Goal: Task Accomplishment & Management: Manage account settings

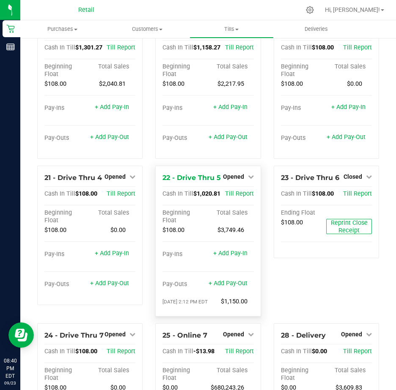
scroll to position [887, 0]
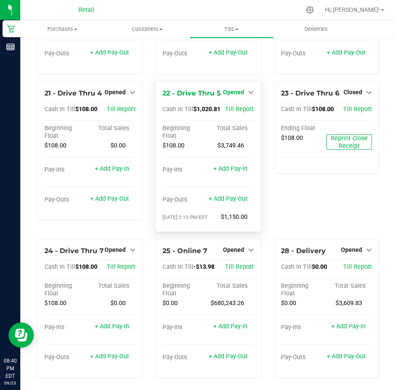
click at [248, 95] on icon at bounding box center [251, 92] width 6 height 6
click at [236, 113] on link "Close Till" at bounding box center [234, 109] width 23 height 7
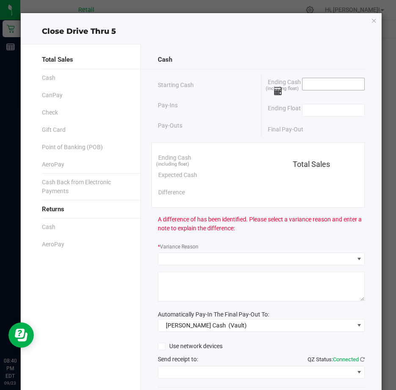
click at [305, 83] on input at bounding box center [333, 84] width 62 height 12
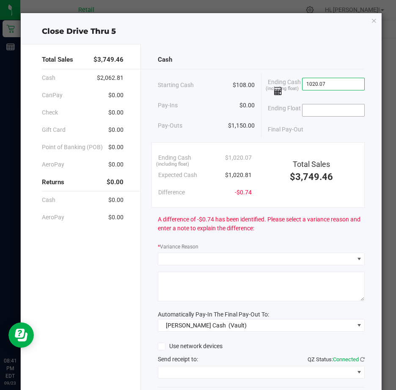
type input "$1,020.07"
click at [315, 112] on input at bounding box center [333, 110] width 62 height 12
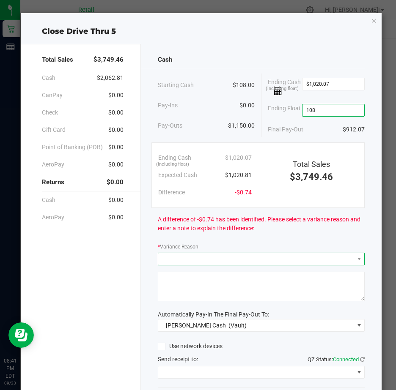
type input "$108.00"
click at [184, 265] on span at bounding box center [255, 259] width 195 height 12
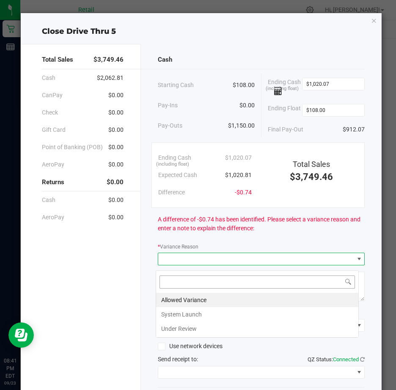
scroll to position [13, 203]
click at [175, 297] on li "Allowed Variance" at bounding box center [257, 300] width 202 height 14
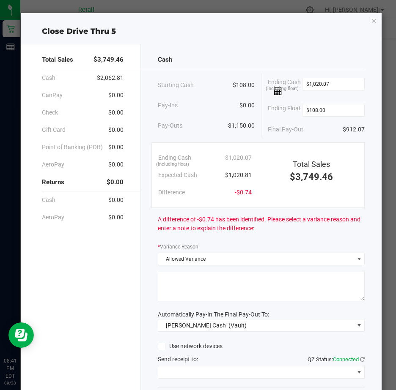
click at [170, 286] on textarea at bounding box center [261, 287] width 207 height 30
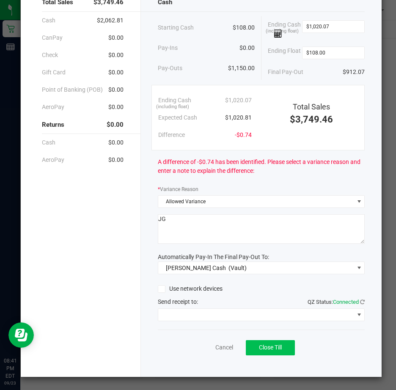
type textarea "JG"
click at [275, 346] on span "Close Till" at bounding box center [270, 347] width 23 height 7
click at [274, 347] on span "Reprint Closing Receipt" at bounding box center [284, 347] width 60 height 7
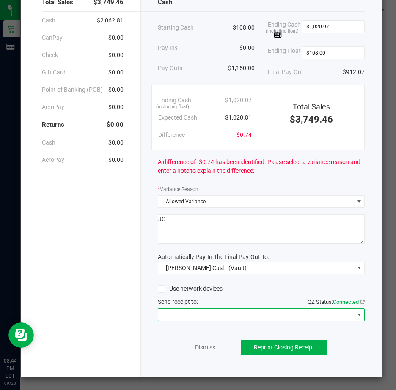
click at [355, 314] on span at bounding box center [358, 314] width 7 height 7
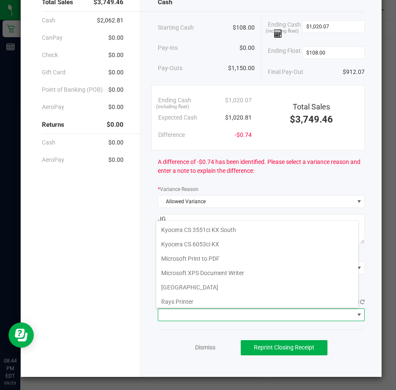
scroll to position [131, 0]
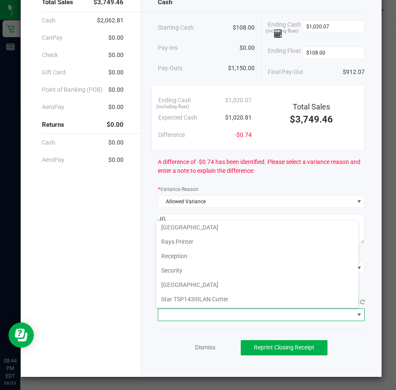
click at [232, 300] on Cutter "Star TSP143IIILAN Cutter" at bounding box center [257, 299] width 202 height 14
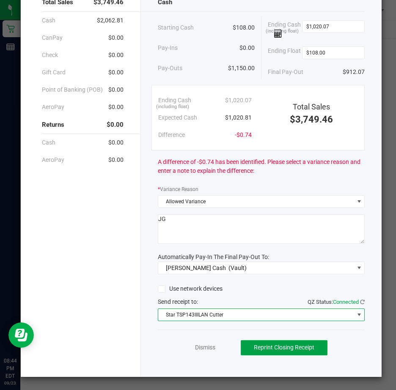
click at [289, 346] on span "Reprint Closing Receipt" at bounding box center [284, 347] width 60 height 7
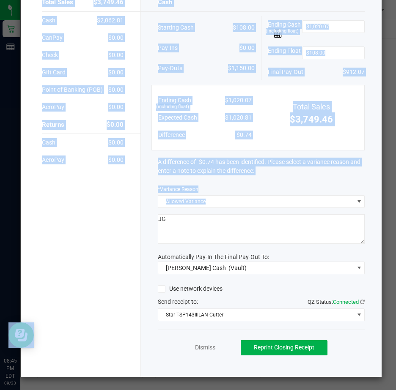
drag, startPoint x: 391, startPoint y: 223, endPoint x: 397, endPoint y: 108, distance: 114.7
click at [395, 108] on html "Retail Reports 08:45 PM EDT 09/23/2025 09/23 Retail Hi, John! Purchases Summary…" at bounding box center [198, 195] width 396 height 390
click at [197, 346] on link "Dismiss" at bounding box center [205, 347] width 20 height 9
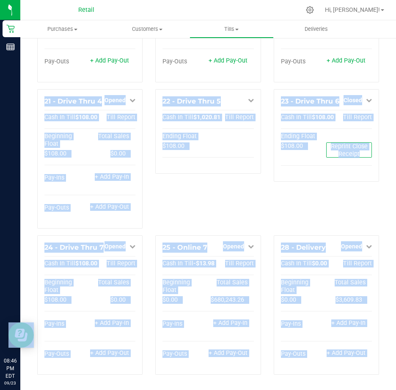
click at [247, 235] on div "22 - Drive Thru 5 Close Till Cash In Till $1,020.81 Till Report Ending Float $1…" at bounding box center [208, 162] width 118 height 146
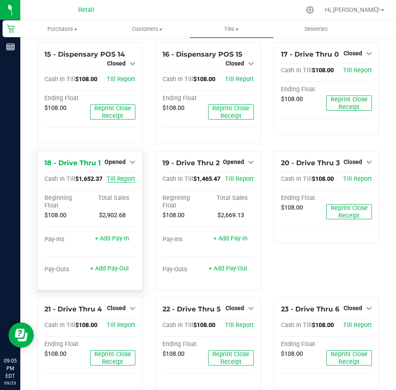
scroll to position [761, 0]
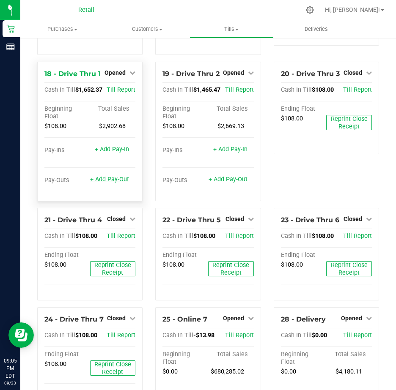
click at [107, 183] on link "+ Add Pay-Out" at bounding box center [109, 179] width 39 height 7
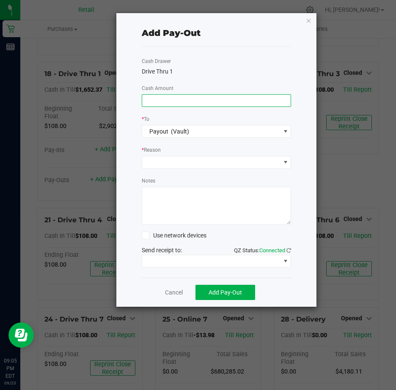
click at [170, 102] on input at bounding box center [216, 101] width 149 height 12
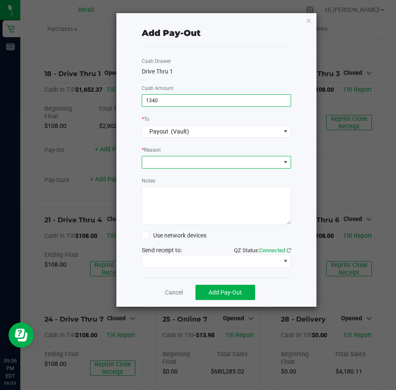
type input "$1,340.00"
click at [286, 160] on span at bounding box center [285, 162] width 7 height 7
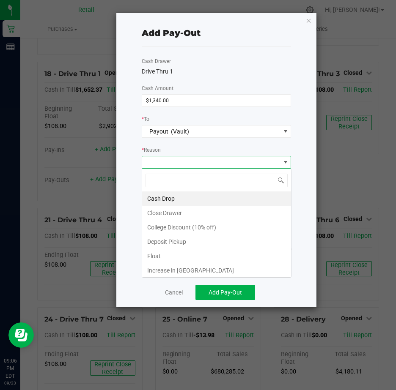
scroll to position [13, 149]
drag, startPoint x: 178, startPoint y: 199, endPoint x: 169, endPoint y: 196, distance: 9.2
click at [177, 198] on li "Cash Drop" at bounding box center [216, 198] width 149 height 14
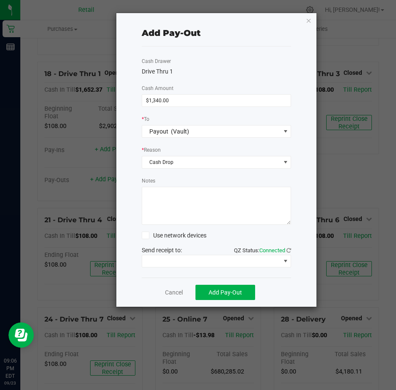
click at [166, 196] on textarea "Notes" at bounding box center [217, 206] width 150 height 38
type textarea "JG"
click at [287, 262] on span at bounding box center [285, 261] width 7 height 7
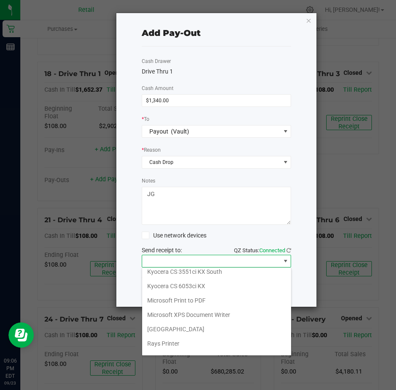
scroll to position [131, 0]
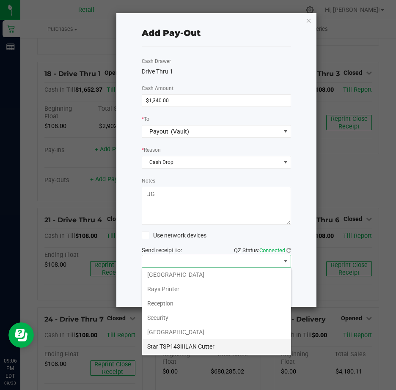
click at [209, 343] on Cutter "Star TSP143IIILAN Cutter" at bounding box center [216, 346] width 149 height 14
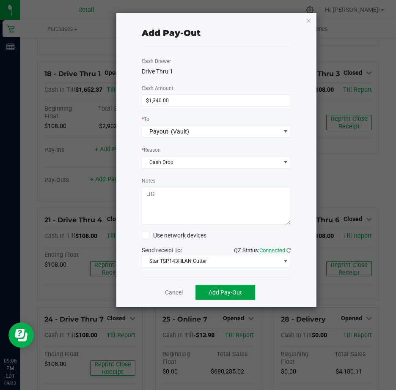
click at [228, 293] on span "Add Pay-Out" at bounding box center [224, 292] width 33 height 7
click at [170, 292] on link "Dismiss" at bounding box center [171, 292] width 20 height 9
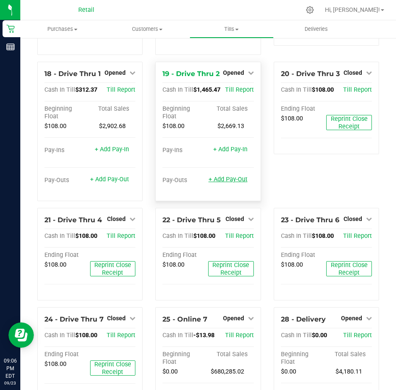
click at [222, 183] on link "+ Add Pay-Out" at bounding box center [227, 179] width 39 height 7
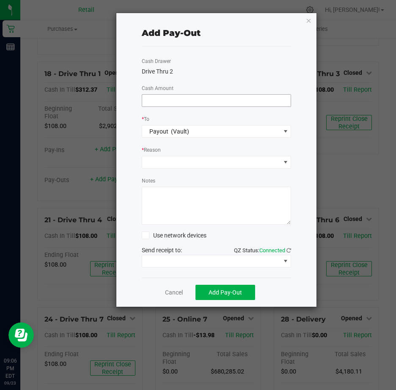
click at [161, 101] on input at bounding box center [216, 101] width 149 height 12
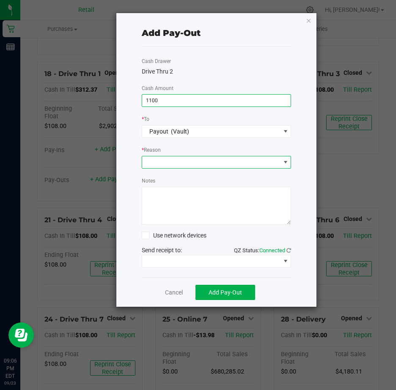
type input "$1,100.00"
click at [286, 162] on span at bounding box center [285, 162] width 7 height 7
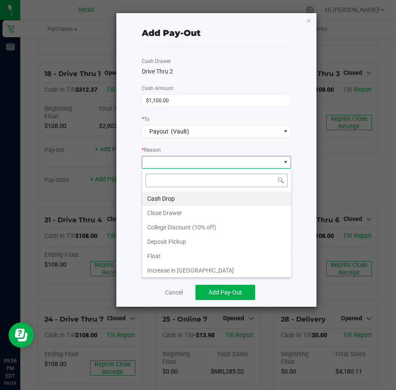
scroll to position [13, 149]
click at [166, 197] on li "Cash Drop" at bounding box center [216, 198] width 149 height 14
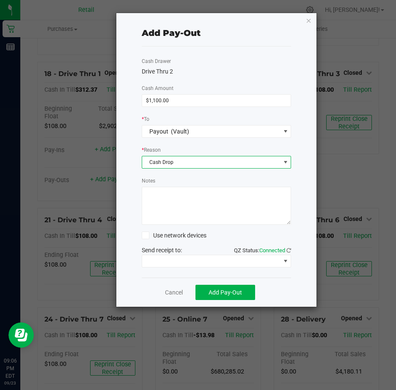
click at [165, 193] on textarea "Notes" at bounding box center [217, 206] width 150 height 38
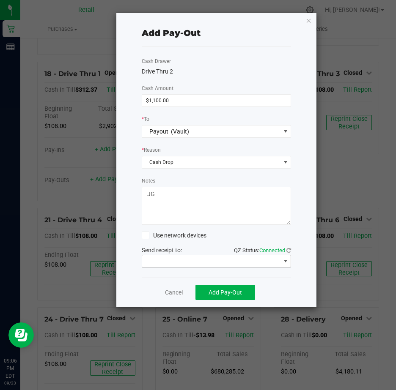
type textarea "JG"
click at [287, 259] on span at bounding box center [285, 261] width 7 height 7
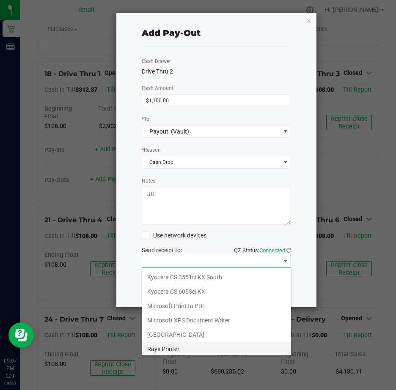
scroll to position [131, 0]
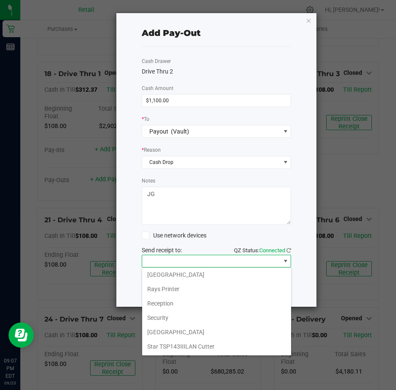
click at [217, 344] on Cutter "Star TSP143IIILAN Cutter" at bounding box center [216, 346] width 149 height 14
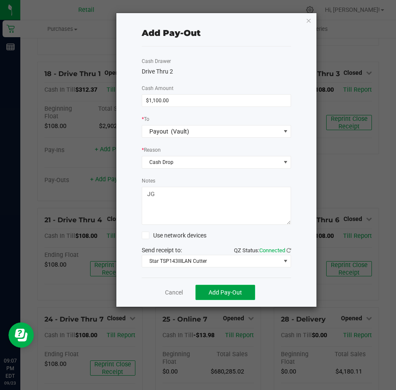
click at [219, 294] on span "Add Pay-Out" at bounding box center [224, 292] width 33 height 7
click at [169, 292] on link "Dismiss" at bounding box center [171, 292] width 20 height 9
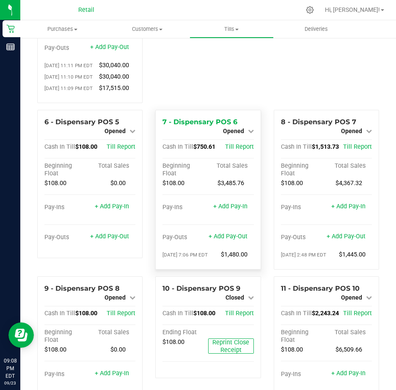
scroll to position [211, 0]
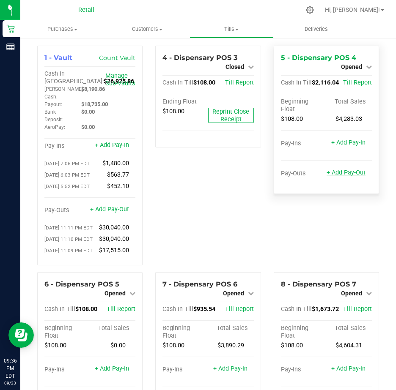
click at [335, 173] on link "+ Add Pay-Out" at bounding box center [345, 172] width 39 height 7
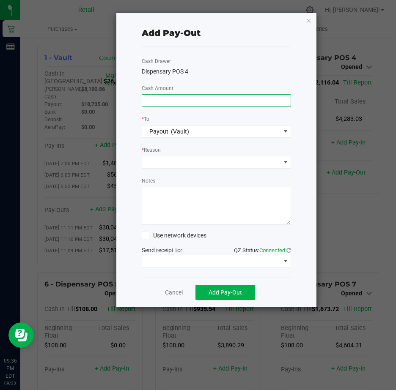
click at [163, 99] on input at bounding box center [216, 101] width 149 height 12
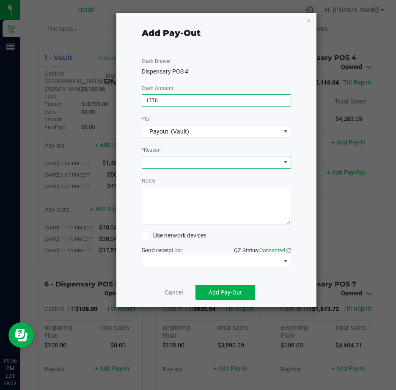
type input "$1,770.00"
click at [287, 161] on span at bounding box center [285, 162] width 7 height 7
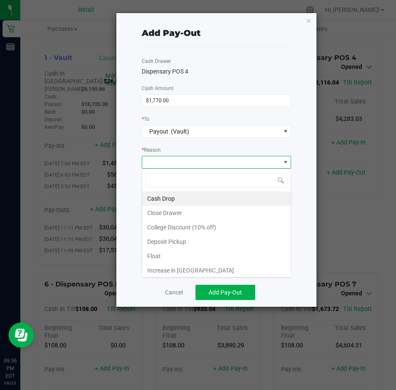
scroll to position [13, 149]
click at [170, 197] on li "Cash Drop" at bounding box center [216, 198] width 149 height 14
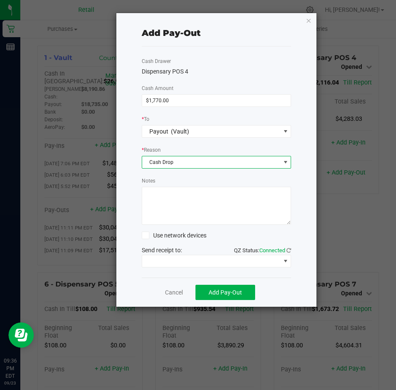
click at [164, 193] on textarea "Notes" at bounding box center [217, 206] width 150 height 38
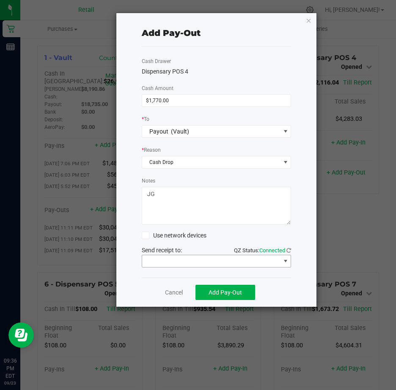
type textarea "JG"
click at [283, 259] on span at bounding box center [285, 261] width 7 height 7
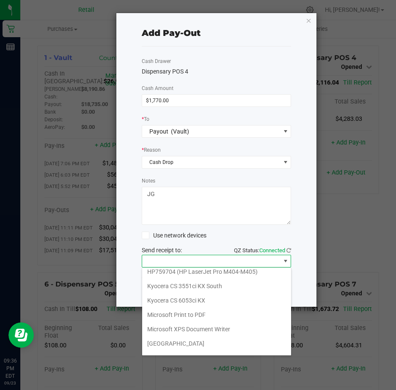
scroll to position [131, 0]
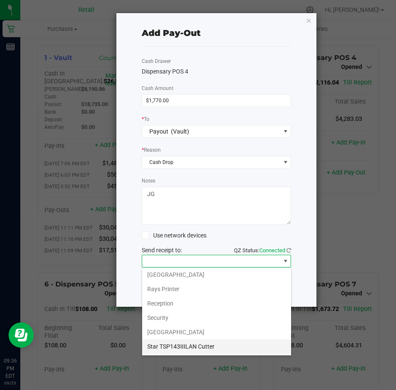
click at [220, 344] on Cutter "Star TSP143IIILAN Cutter" at bounding box center [216, 346] width 149 height 14
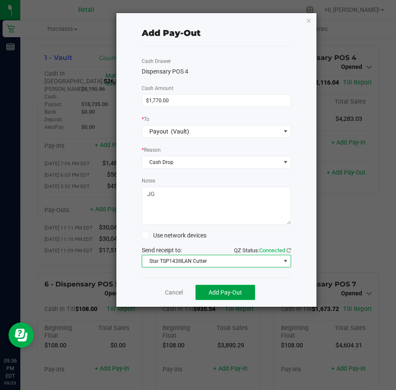
drag, startPoint x: 230, startPoint y: 290, endPoint x: 230, endPoint y: 285, distance: 5.5
click at [231, 288] on button "Add Pay-Out" at bounding box center [225, 292] width 60 height 15
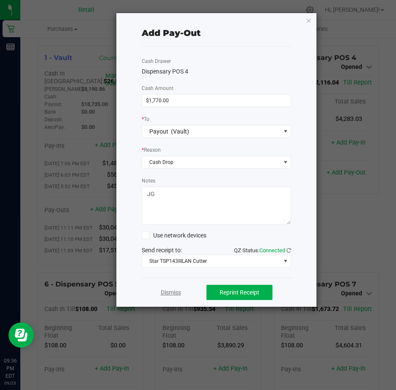
click at [168, 291] on link "Dismiss" at bounding box center [171, 292] width 20 height 9
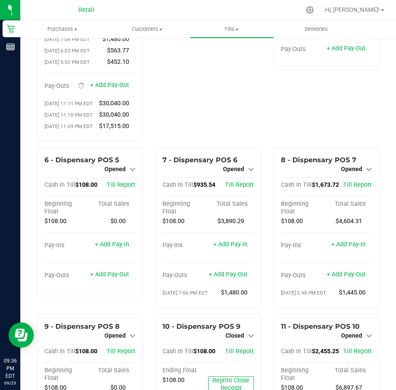
scroll to position [127, 0]
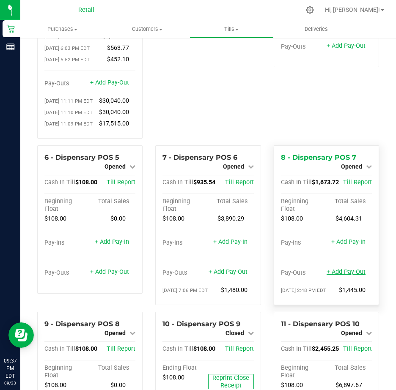
click at [336, 276] on link "+ Add Pay-Out" at bounding box center [345, 271] width 39 height 7
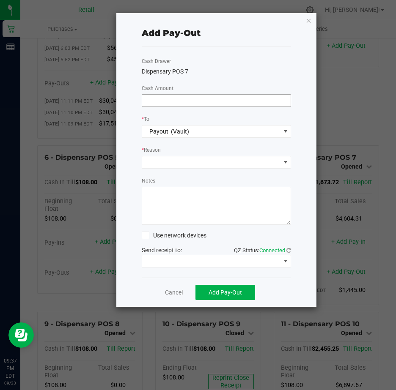
click at [154, 101] on input at bounding box center [216, 101] width 149 height 12
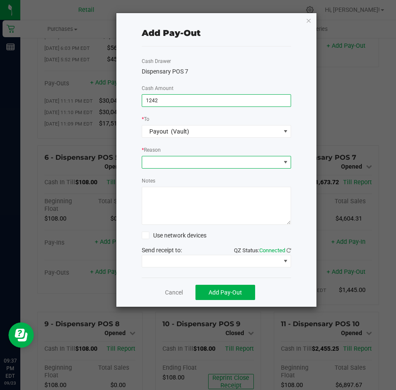
type input "$1,242.00"
click at [285, 163] on span at bounding box center [285, 162] width 7 height 7
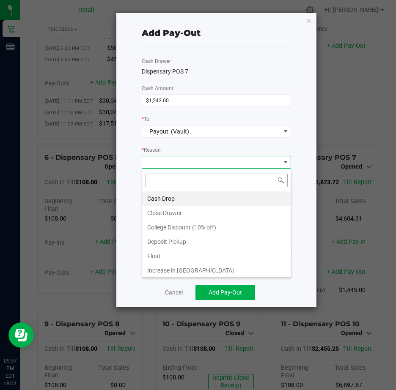
scroll to position [13, 149]
click at [198, 197] on li "Cash Drop" at bounding box center [216, 198] width 149 height 14
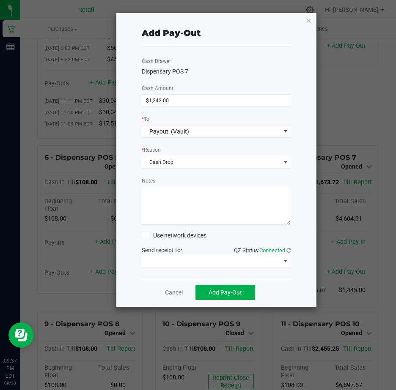
click at [180, 196] on textarea "Notes" at bounding box center [217, 206] width 150 height 38
type textarea "JG"
click at [284, 259] on span at bounding box center [285, 261] width 7 height 7
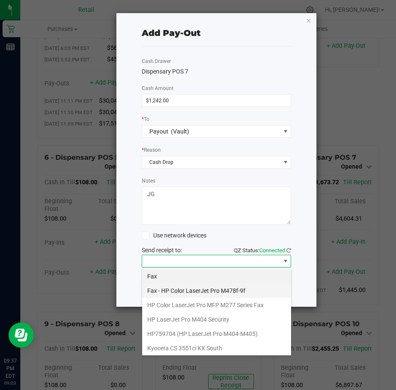
scroll to position [131, 0]
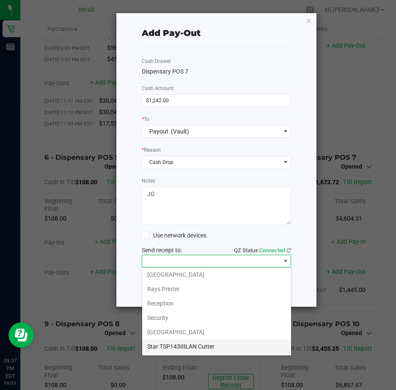
click at [226, 345] on Cutter "Star TSP143IIILAN Cutter" at bounding box center [216, 346] width 149 height 14
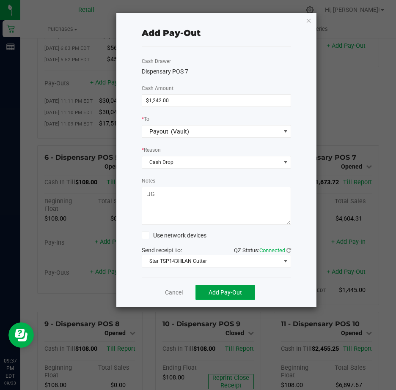
click at [224, 292] on span "Add Pay-Out" at bounding box center [224, 292] width 33 height 7
click at [170, 292] on link "Dismiss" at bounding box center [171, 292] width 20 height 9
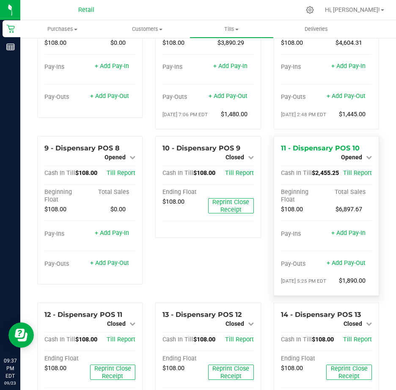
scroll to position [380, 0]
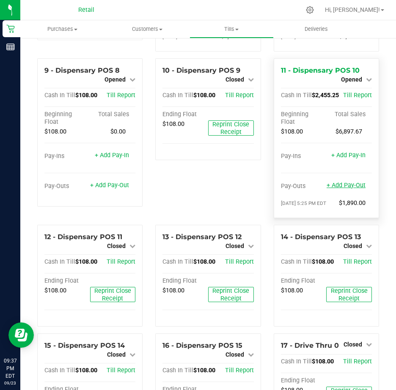
click at [335, 189] on link "+ Add Pay-Out" at bounding box center [345, 185] width 39 height 7
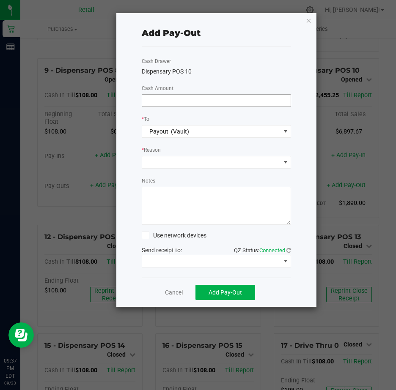
click at [170, 98] on input at bounding box center [216, 101] width 149 height 12
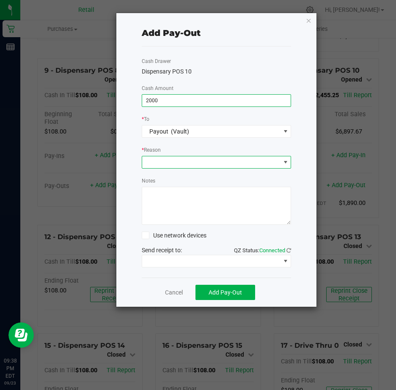
type input "$2,000.00"
click at [284, 161] on span at bounding box center [285, 162] width 7 height 7
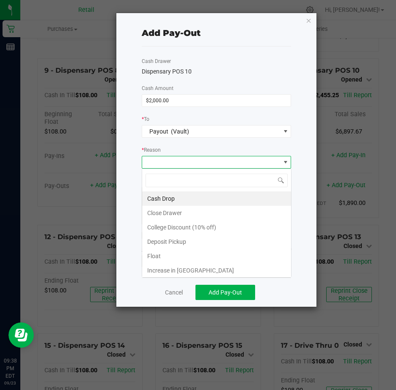
scroll to position [13, 149]
click at [174, 196] on li "Cash Drop" at bounding box center [216, 198] width 149 height 14
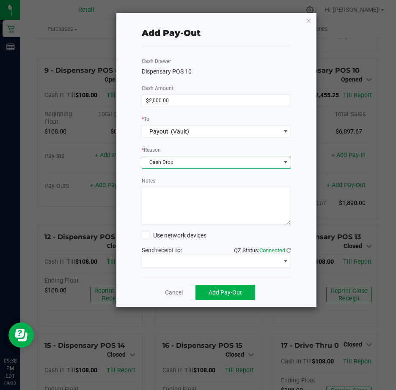
click at [168, 199] on textarea "Notes" at bounding box center [217, 206] width 150 height 38
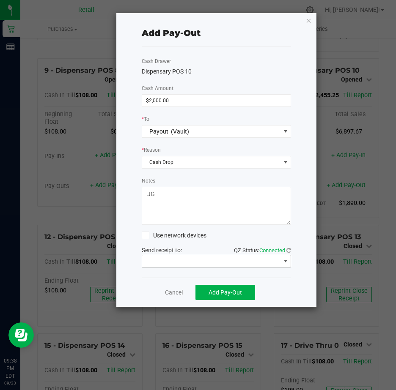
type textarea "JG"
click at [286, 260] on span at bounding box center [285, 261] width 7 height 7
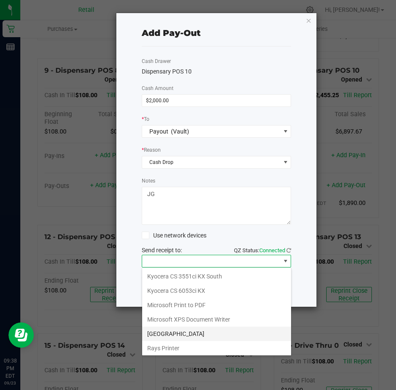
scroll to position [131, 0]
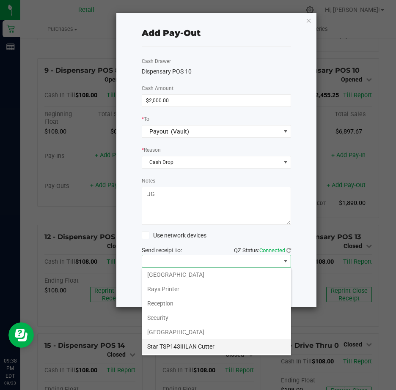
click at [217, 347] on Cutter "Star TSP143IIILAN Cutter" at bounding box center [216, 346] width 149 height 14
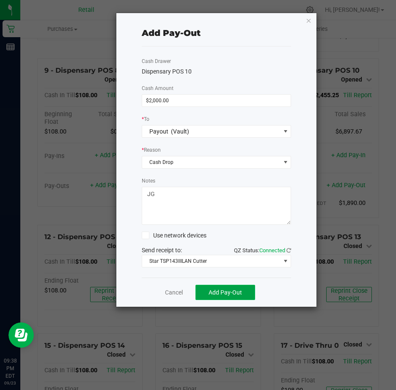
click at [224, 294] on span "Add Pay-Out" at bounding box center [224, 292] width 33 height 7
click at [172, 291] on link "Dismiss" at bounding box center [171, 292] width 20 height 9
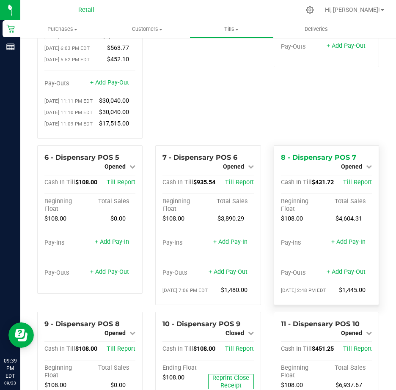
scroll to position [254, 0]
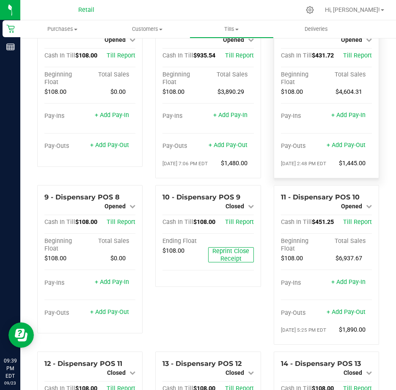
click at [366, 43] on icon at bounding box center [369, 40] width 6 height 6
click at [355, 50] on link "Close Till" at bounding box center [352, 47] width 23 height 7
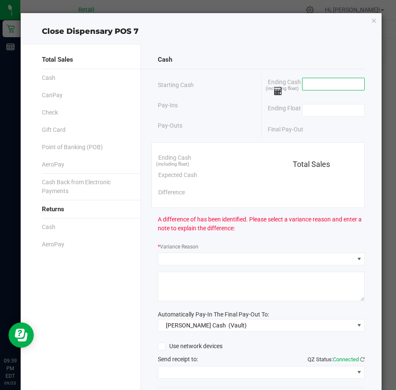
click at [325, 82] on input at bounding box center [333, 84] width 62 height 12
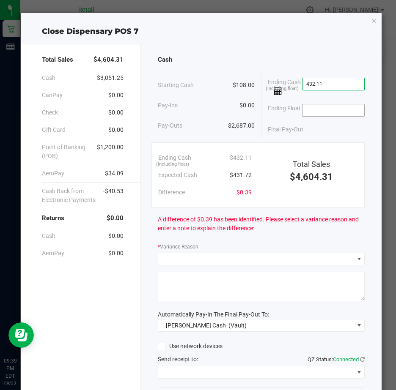
type input "$432.11"
click at [319, 106] on input at bounding box center [333, 110] width 62 height 12
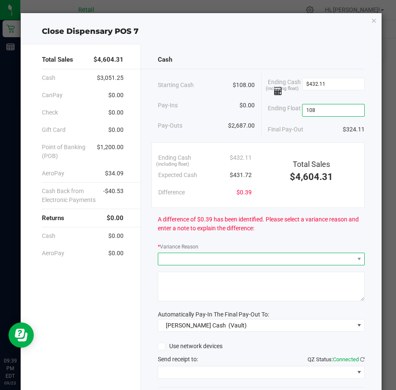
type input "$108.00"
click at [180, 262] on span at bounding box center [255, 259] width 195 height 12
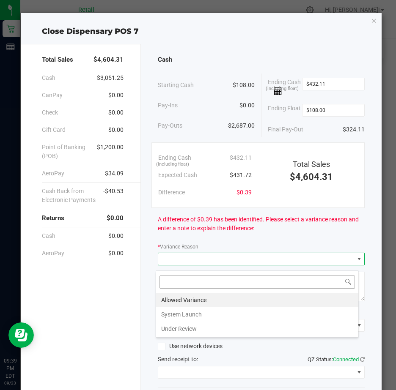
scroll to position [13, 203]
click at [188, 297] on li "Allowed Variance" at bounding box center [257, 300] width 202 height 14
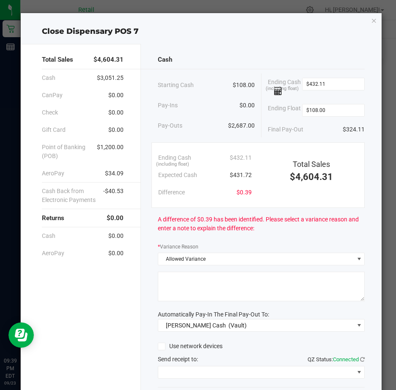
click at [179, 288] on textarea at bounding box center [261, 287] width 207 height 30
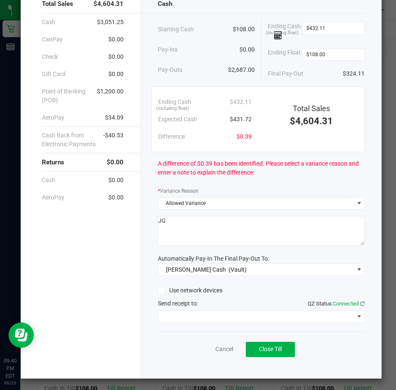
scroll to position [63, 0]
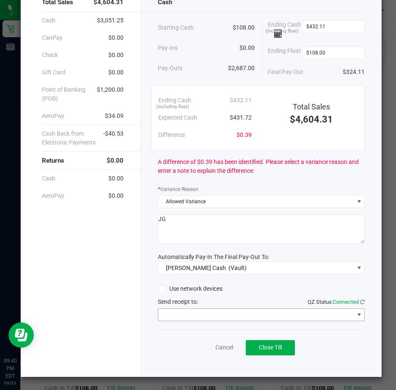
type textarea "JG"
click at [355, 314] on span at bounding box center [358, 314] width 7 height 7
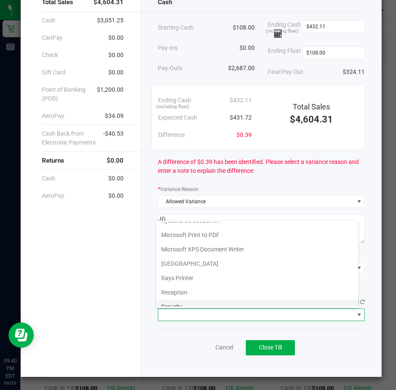
scroll to position [131, 0]
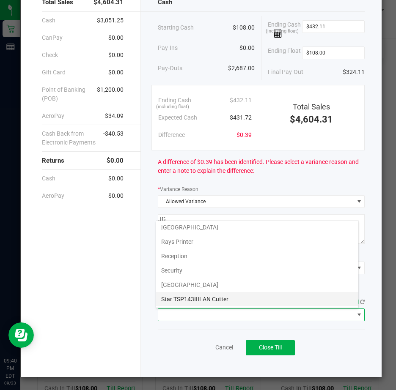
click at [235, 299] on Cutter "Star TSP143IIILAN Cutter" at bounding box center [257, 299] width 202 height 14
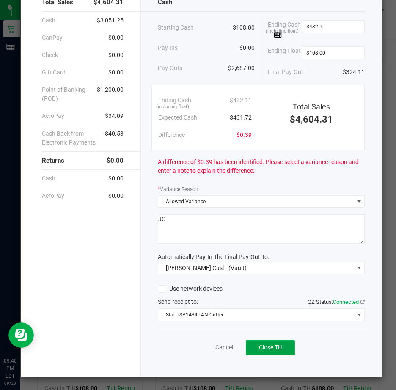
click at [268, 346] on span "Close Till" at bounding box center [270, 347] width 23 height 7
click at [203, 348] on link "Dismiss" at bounding box center [205, 347] width 20 height 9
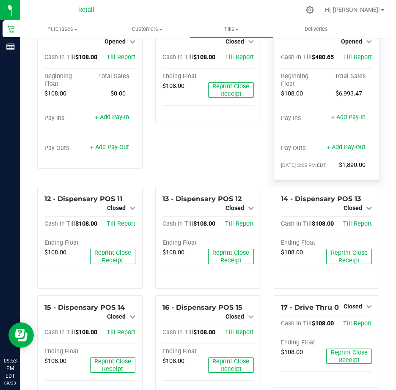
scroll to position [165, 0]
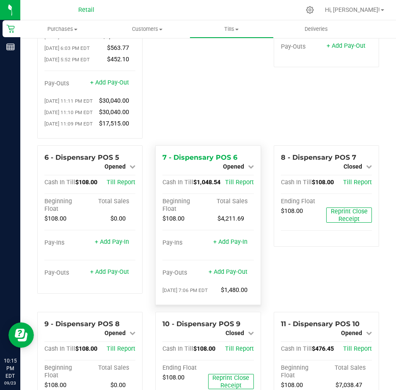
scroll to position [169, 0]
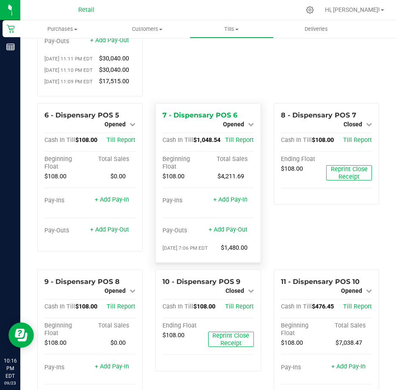
click at [248, 127] on icon at bounding box center [251, 124] width 6 height 6
click at [237, 135] on link "Close Till" at bounding box center [234, 131] width 23 height 7
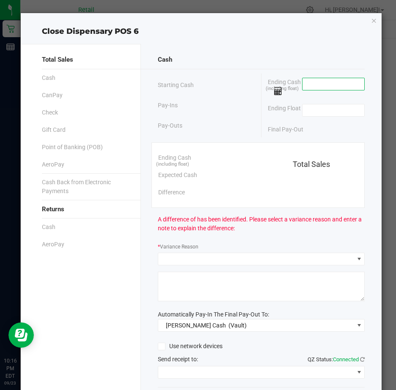
drag, startPoint x: 237, startPoint y: 172, endPoint x: 311, endPoint y: 83, distance: 114.6
click at [311, 83] on input at bounding box center [333, 84] width 62 height 12
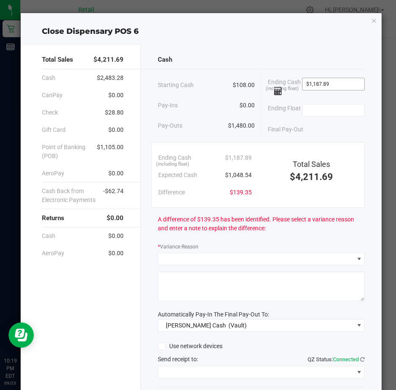
type input "1187.89"
click at [336, 83] on input "1187.89" at bounding box center [333, 84] width 62 height 12
type input "$1,047.89"
click at [304, 112] on input at bounding box center [333, 110] width 62 height 12
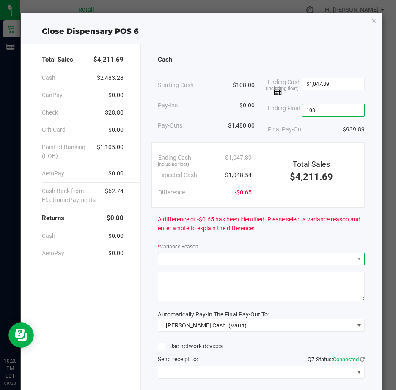
type input "$108.00"
click at [198, 262] on span at bounding box center [255, 259] width 195 height 12
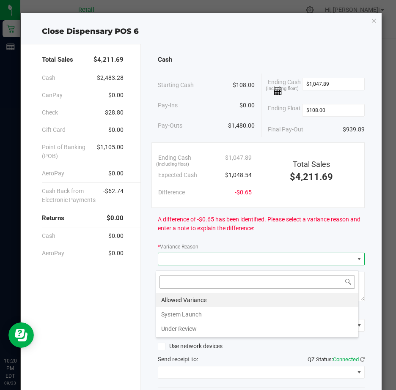
scroll to position [13, 203]
click at [183, 298] on li "Allowed Variance" at bounding box center [257, 300] width 202 height 14
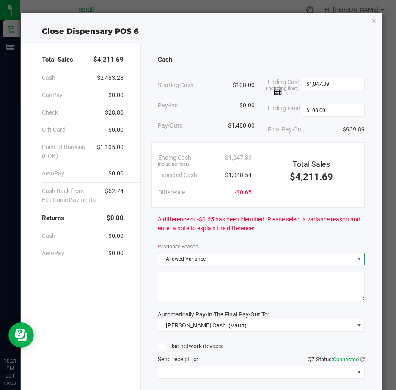
click at [173, 286] on textarea at bounding box center [261, 287] width 207 height 30
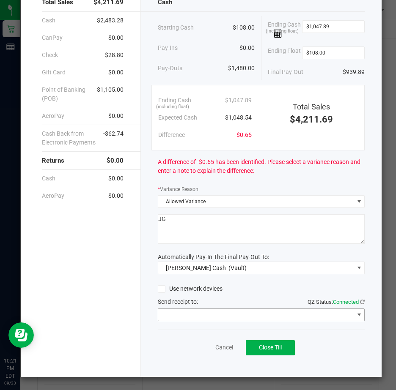
type textarea "JG"
click at [355, 315] on span at bounding box center [358, 314] width 7 height 7
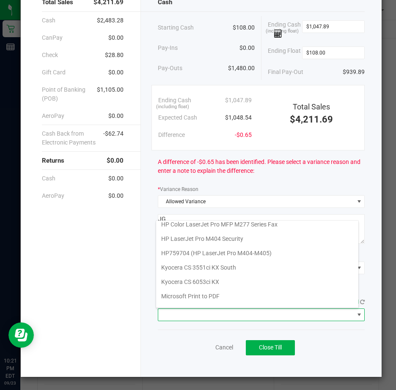
scroll to position [131, 0]
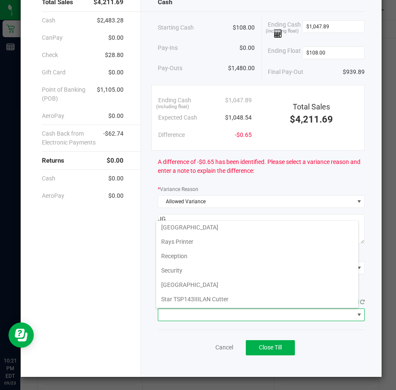
drag, startPoint x: 216, startPoint y: 297, endPoint x: 218, endPoint y: 292, distance: 4.6
click at [216, 296] on Cutter "Star TSP143IIILAN Cutter" at bounding box center [257, 299] width 202 height 14
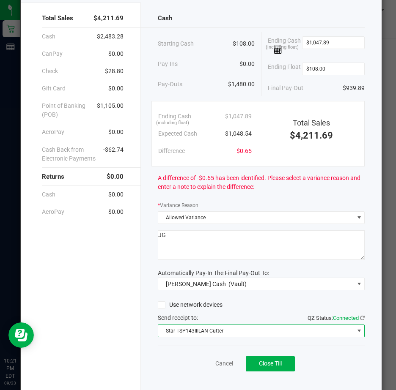
scroll to position [63, 0]
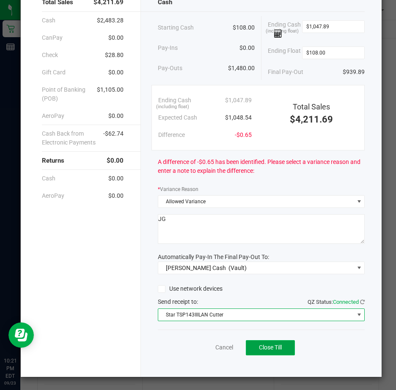
click at [270, 349] on span "Close Till" at bounding box center [270, 347] width 23 height 7
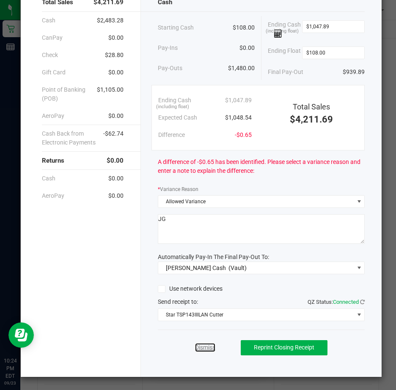
click at [200, 347] on link "Dismiss" at bounding box center [205, 347] width 20 height 9
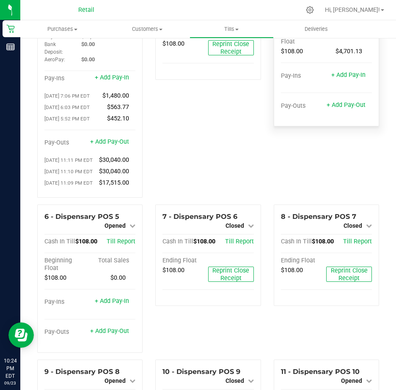
scroll to position [0, 0]
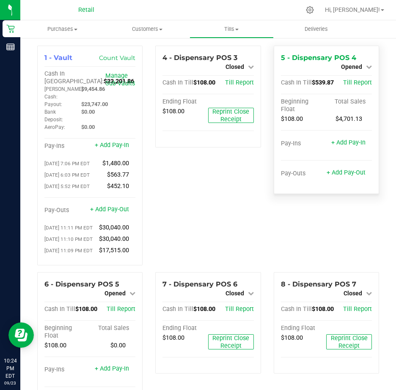
click at [366, 66] on icon at bounding box center [369, 67] width 6 height 6
click at [347, 73] on link "Close Till" at bounding box center [352, 74] width 23 height 7
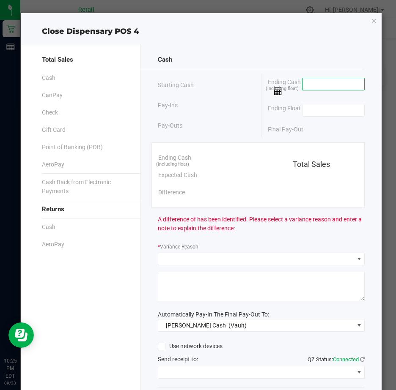
click at [322, 83] on input at bounding box center [333, 84] width 62 height 12
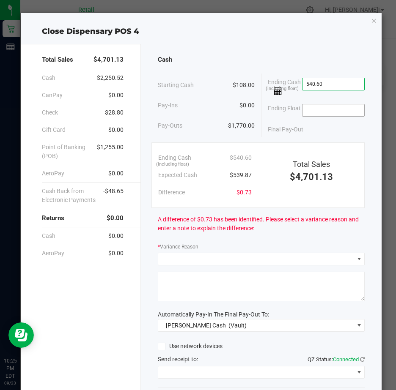
type input "$540.60"
click at [312, 111] on input at bounding box center [333, 110] width 62 height 12
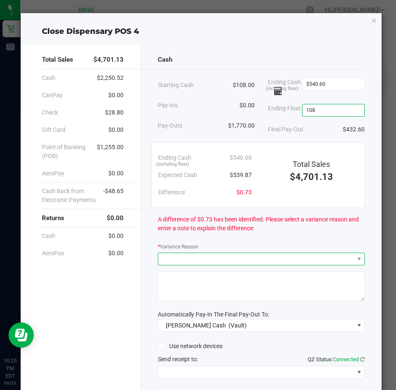
type input "$108.00"
click at [193, 264] on span at bounding box center [255, 259] width 195 height 12
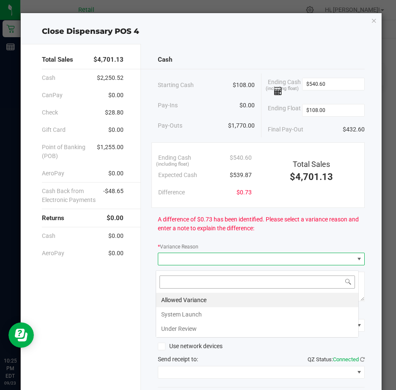
scroll to position [13, 203]
drag, startPoint x: 195, startPoint y: 298, endPoint x: 191, endPoint y: 295, distance: 5.4
click at [195, 298] on li "Allowed Variance" at bounding box center [257, 300] width 202 height 14
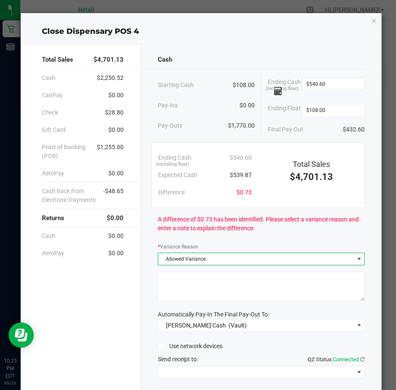
click at [186, 286] on textarea at bounding box center [261, 287] width 207 height 30
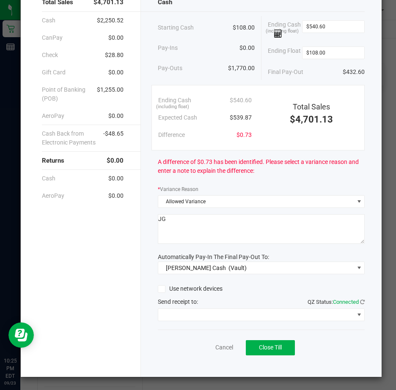
scroll to position [63, 0]
type textarea "JG"
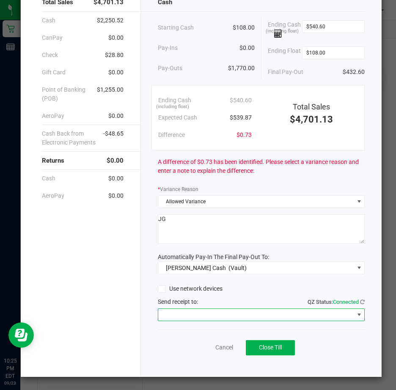
click at [355, 314] on span at bounding box center [358, 314] width 7 height 7
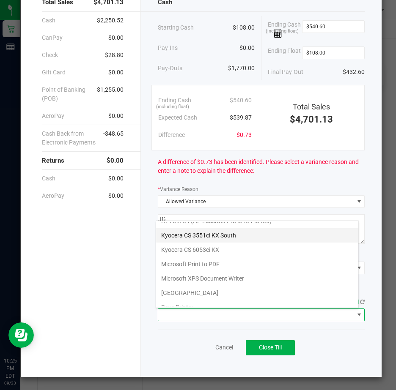
scroll to position [131, 0]
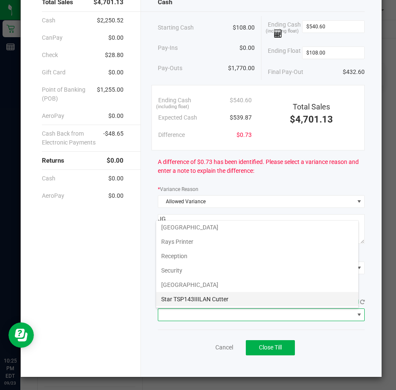
click at [235, 297] on Cutter "Star TSP143IIILAN Cutter" at bounding box center [257, 299] width 202 height 14
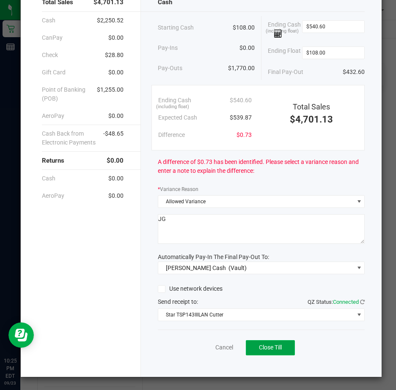
click at [267, 348] on span "Close Till" at bounding box center [270, 347] width 23 height 7
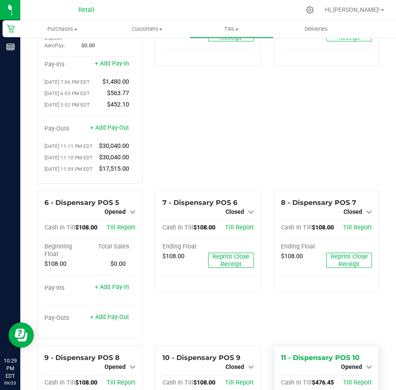
scroll to position [254, 0]
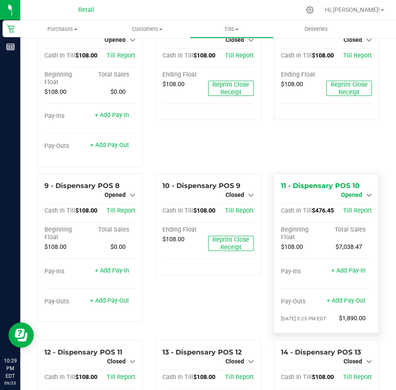
click at [366, 198] on icon at bounding box center [369, 195] width 6 height 6
click at [358, 207] on div "Close Till" at bounding box center [352, 202] width 63 height 11
click at [345, 205] on link "Close Till" at bounding box center [352, 202] width 23 height 7
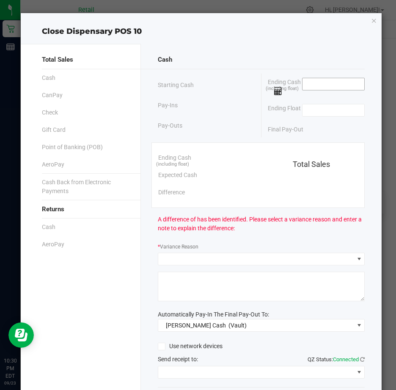
click at [308, 82] on input at bounding box center [333, 84] width 62 height 12
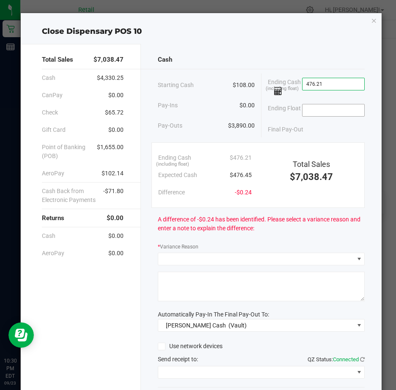
type input "$476.21"
click at [323, 109] on input at bounding box center [333, 110] width 62 height 12
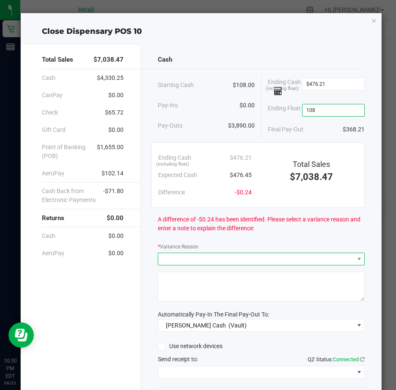
type input "$108.00"
click at [205, 259] on span at bounding box center [255, 259] width 195 height 12
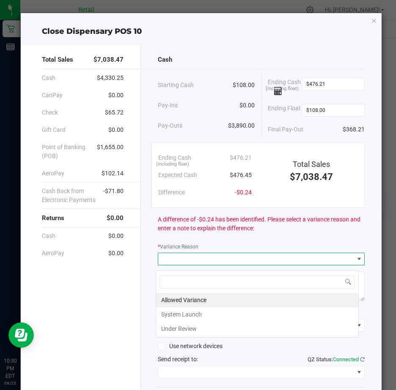
scroll to position [13, 203]
drag, startPoint x: 187, startPoint y: 297, endPoint x: 183, endPoint y: 294, distance: 5.1
click at [186, 297] on li "Allowed Variance" at bounding box center [257, 300] width 202 height 14
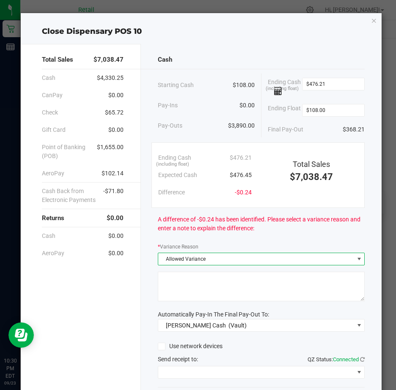
click at [179, 285] on textarea at bounding box center [261, 287] width 207 height 30
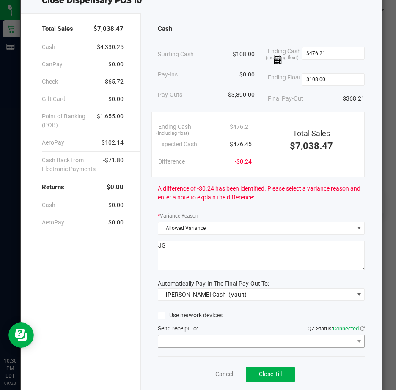
scroll to position [63, 0]
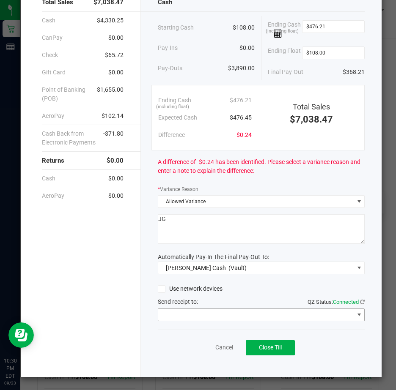
type textarea "JG"
drag, startPoint x: 350, startPoint y: 312, endPoint x: 338, endPoint y: 314, distance: 11.6
click at [355, 313] on span at bounding box center [358, 314] width 7 height 7
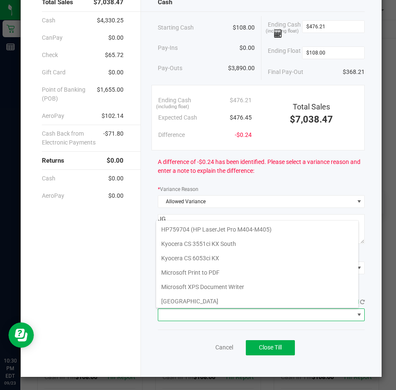
scroll to position [131, 0]
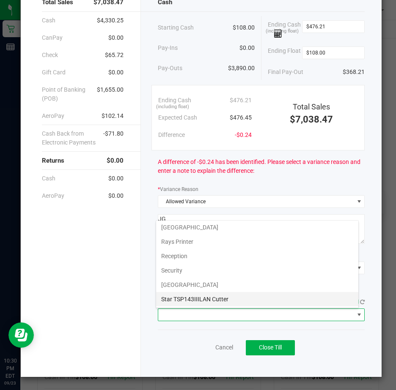
click at [217, 298] on Cutter "Star TSP143IIILAN Cutter" at bounding box center [257, 299] width 202 height 14
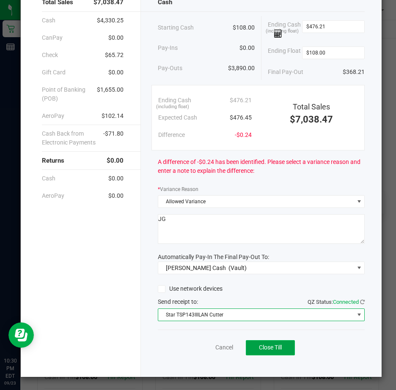
drag, startPoint x: 270, startPoint y: 346, endPoint x: 278, endPoint y: 340, distance: 9.4
click at [270, 346] on span "Close Till" at bounding box center [270, 347] width 23 height 7
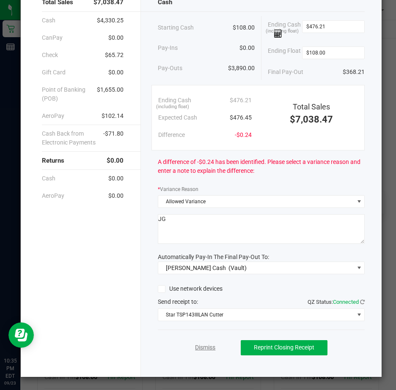
click at [197, 346] on link "Dismiss" at bounding box center [205, 347] width 20 height 9
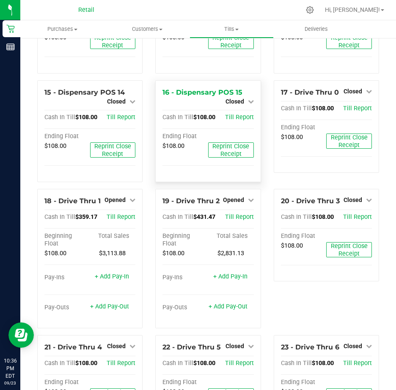
scroll to position [718, 0]
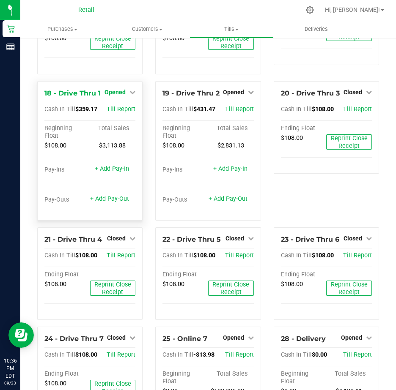
click at [129, 95] on icon at bounding box center [132, 92] width 6 height 6
click at [113, 113] on link "Close Till" at bounding box center [116, 109] width 23 height 7
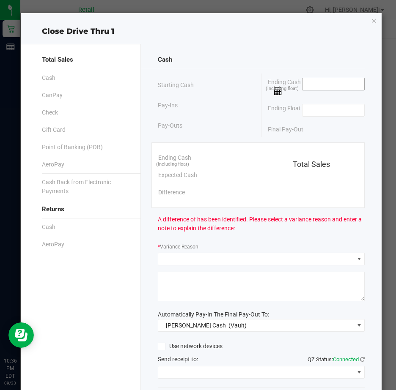
click at [308, 84] on input at bounding box center [333, 84] width 62 height 12
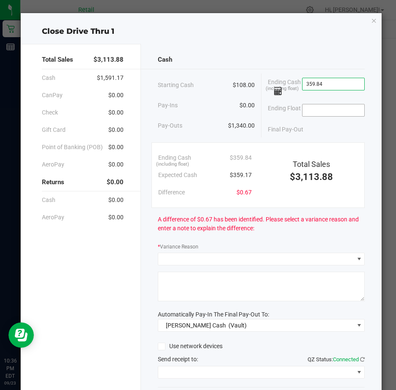
type input "$359.84"
click at [305, 111] on input at bounding box center [333, 110] width 62 height 12
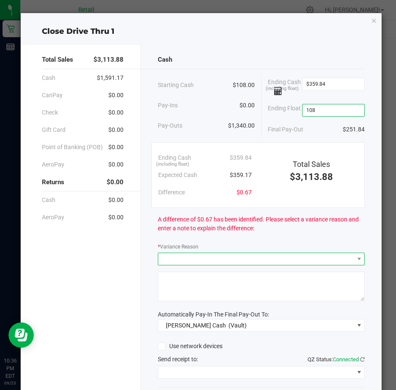
type input "$108.00"
drag, startPoint x: 165, startPoint y: 263, endPoint x: 183, endPoint y: 270, distance: 19.4
click at [166, 263] on span at bounding box center [255, 259] width 195 height 12
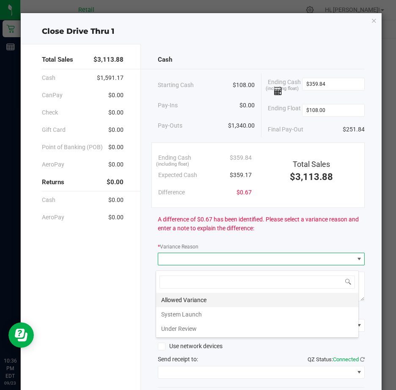
scroll to position [13, 203]
click at [189, 298] on li "Allowed Variance" at bounding box center [257, 300] width 202 height 14
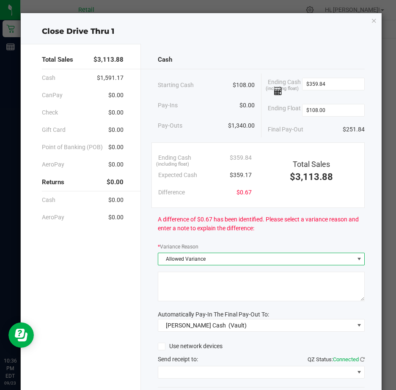
click at [178, 290] on textarea at bounding box center [261, 287] width 207 height 30
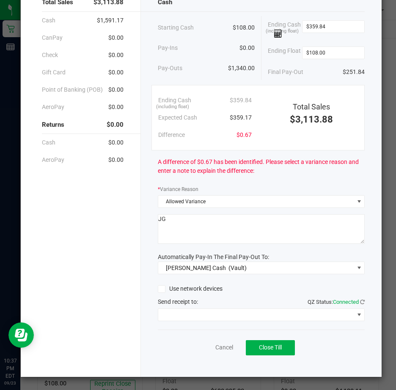
scroll to position [63, 0]
type textarea "JG"
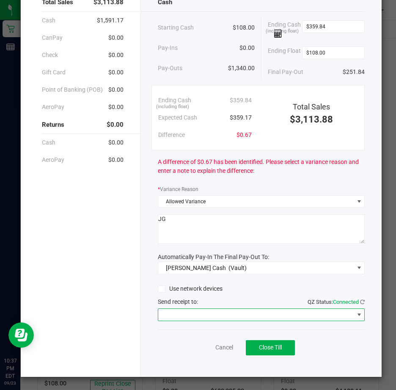
click at [355, 313] on span at bounding box center [358, 314] width 7 height 7
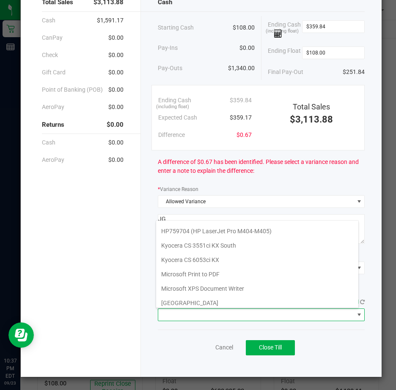
scroll to position [131, 0]
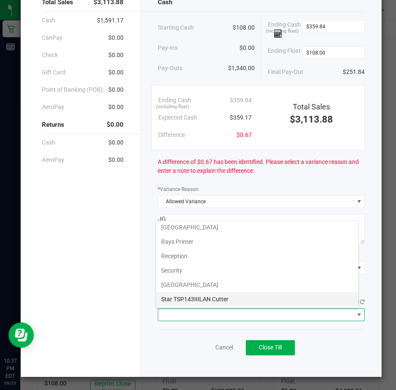
click at [215, 298] on Cutter "Star TSP143IIILAN Cutter" at bounding box center [257, 299] width 202 height 14
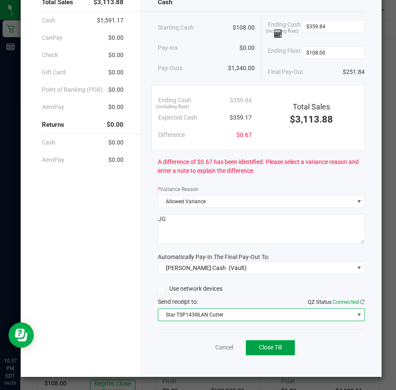
click at [264, 346] on span "Close Till" at bounding box center [270, 347] width 23 height 7
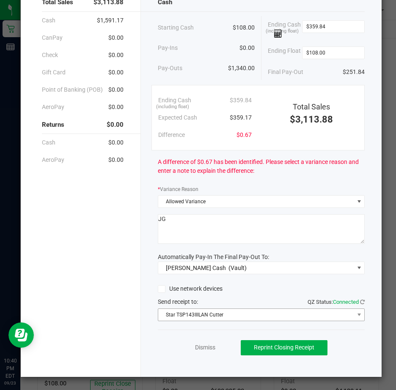
scroll to position [63, 0]
drag, startPoint x: 206, startPoint y: 346, endPoint x: 205, endPoint y: 342, distance: 4.4
click at [206, 346] on link "Dismiss" at bounding box center [205, 347] width 20 height 9
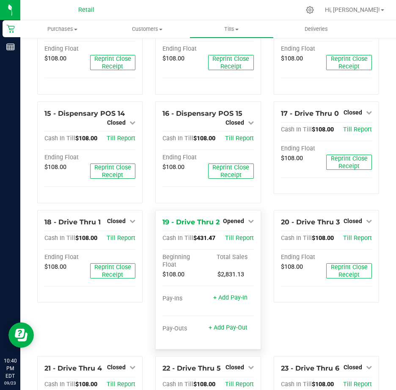
scroll to position [676, 0]
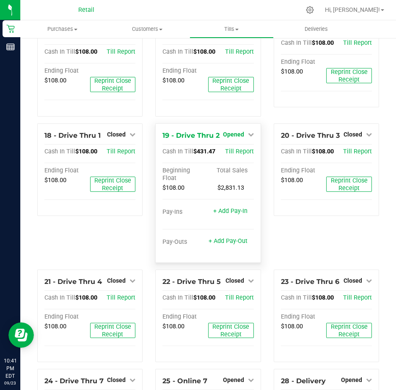
click at [248, 137] on icon at bounding box center [251, 134] width 6 height 6
drag, startPoint x: 232, startPoint y: 208, endPoint x: 231, endPoint y: 201, distance: 7.6
click at [230, 164] on div "Close Till" at bounding box center [233, 152] width 63 height 23
click at [236, 155] on link "Close Till" at bounding box center [234, 151] width 23 height 7
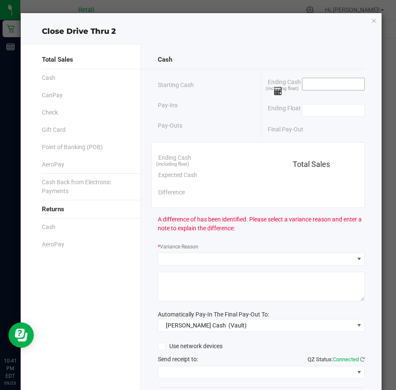
click at [304, 85] on input at bounding box center [333, 84] width 62 height 12
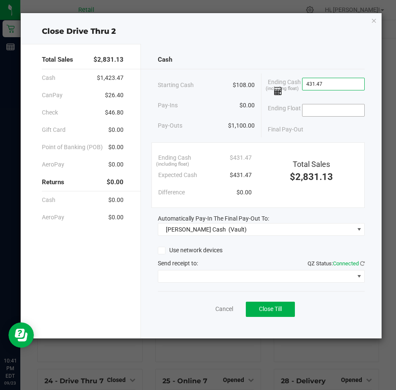
type input "$431.47"
click at [320, 112] on input at bounding box center [333, 110] width 62 height 12
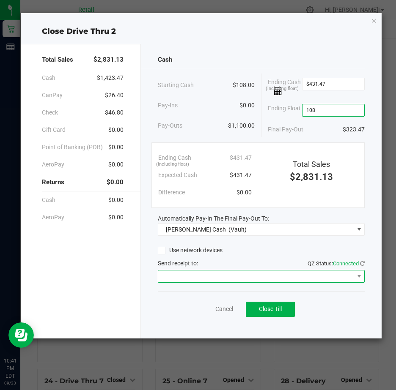
type input "$108.00"
click at [179, 276] on span at bounding box center [255, 276] width 195 height 12
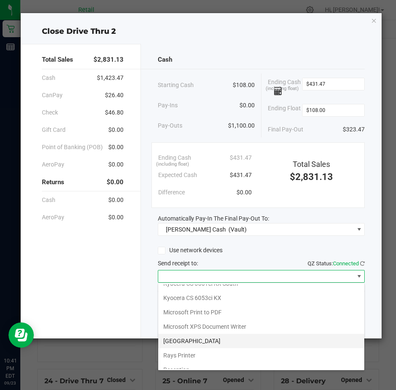
scroll to position [131, 0]
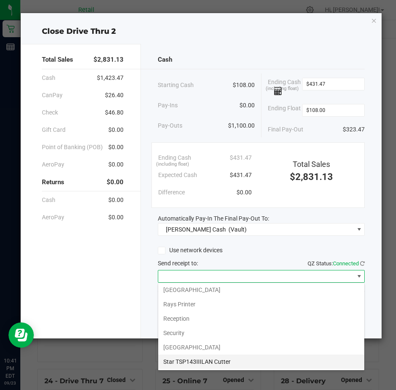
click at [219, 360] on Cutter "Star TSP143IIILAN Cutter" at bounding box center [261, 362] width 206 height 14
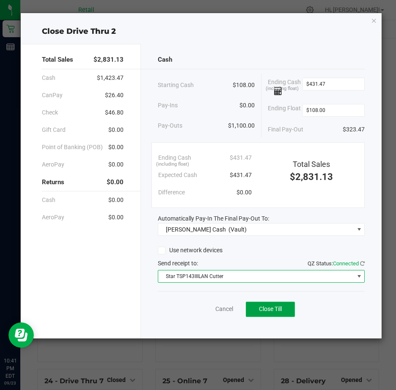
click at [273, 307] on span "Close Till" at bounding box center [270, 309] width 23 height 7
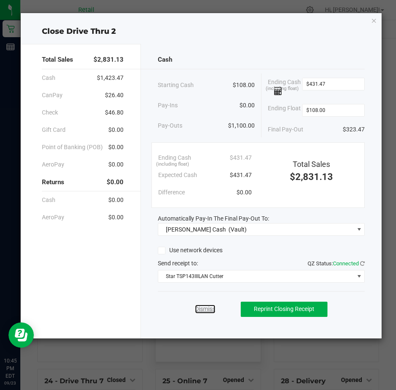
click at [204, 306] on link "Dismiss" at bounding box center [205, 309] width 20 height 9
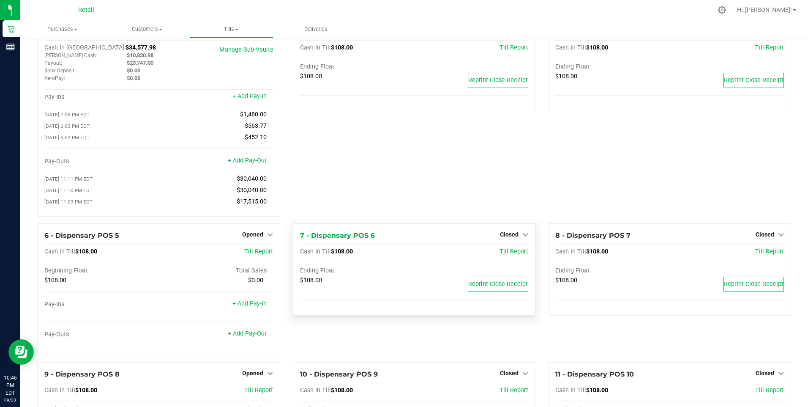
scroll to position [127, 0]
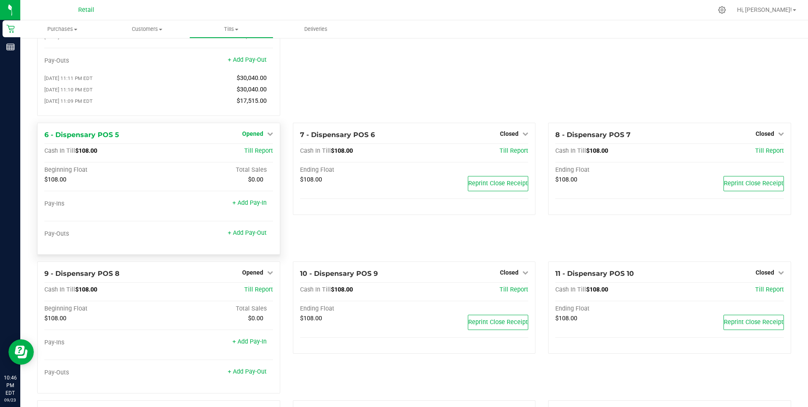
click at [268, 136] on icon at bounding box center [270, 134] width 6 height 6
click at [254, 153] on link "Close Till" at bounding box center [253, 150] width 23 height 7
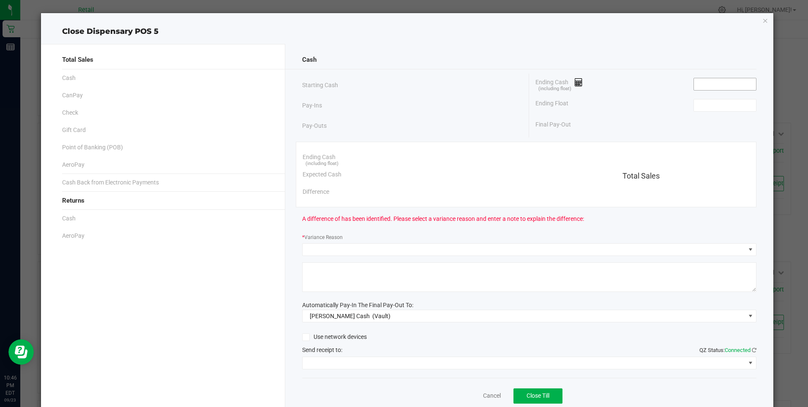
click at [395, 85] on input at bounding box center [725, 84] width 62 height 12
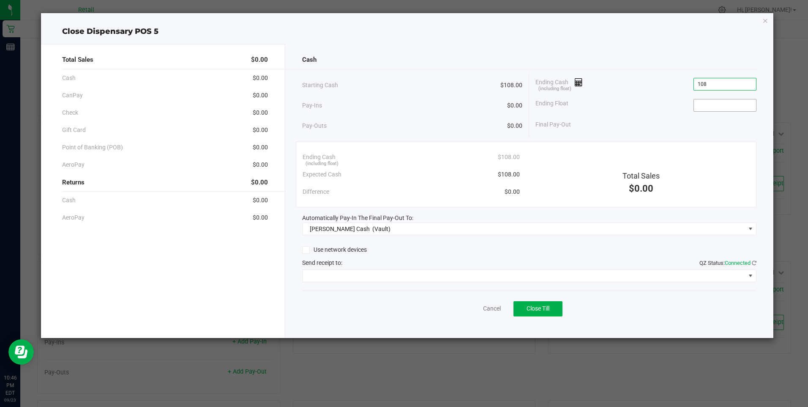
type input "$108.00"
drag, startPoint x: 701, startPoint y: 105, endPoint x: 715, endPoint y: 106, distance: 14.0
click at [395, 104] on input at bounding box center [725, 105] width 62 height 12
type input "$108.00"
drag, startPoint x: 533, startPoint y: 308, endPoint x: 579, endPoint y: 276, distance: 55.9
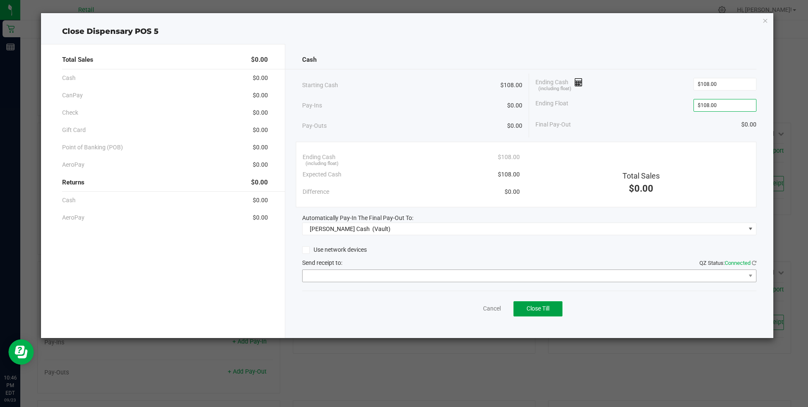
click at [395, 307] on span "Close Till" at bounding box center [538, 308] width 23 height 7
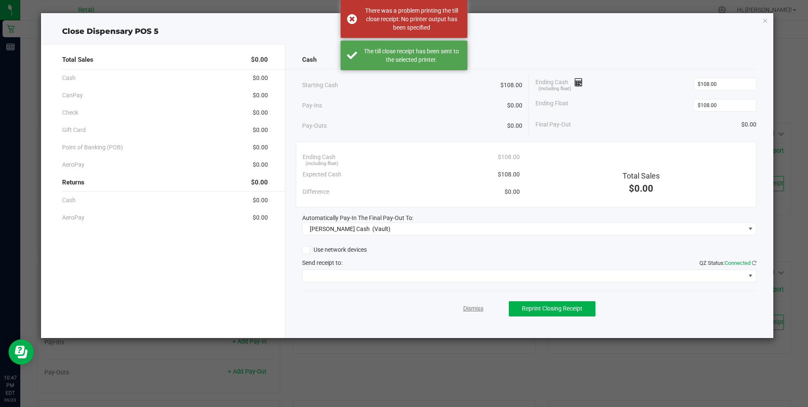
drag, startPoint x: 471, startPoint y: 307, endPoint x: 504, endPoint y: 291, distance: 36.3
click at [395, 306] on link "Dismiss" at bounding box center [473, 308] width 20 height 9
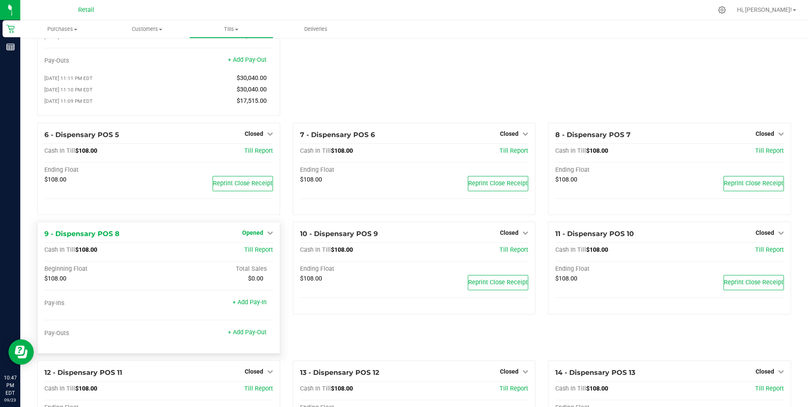
click at [269, 235] on icon at bounding box center [270, 232] width 6 height 6
click at [257, 253] on link "Close Till" at bounding box center [253, 250] width 23 height 7
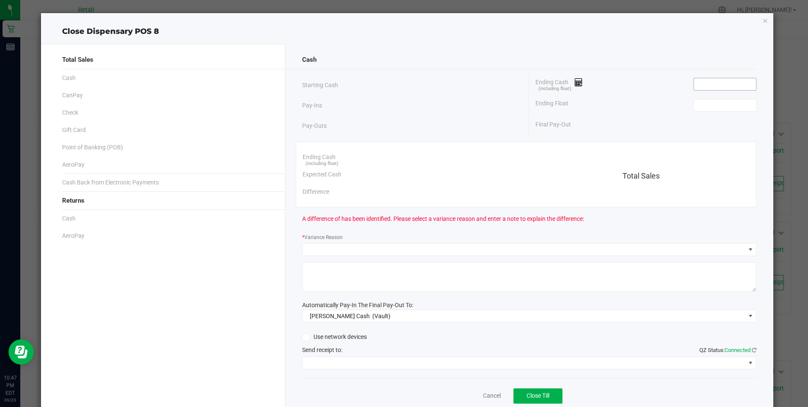
click at [395, 83] on input at bounding box center [725, 84] width 62 height 12
type input "$108.00"
click at [395, 107] on input at bounding box center [725, 105] width 62 height 12
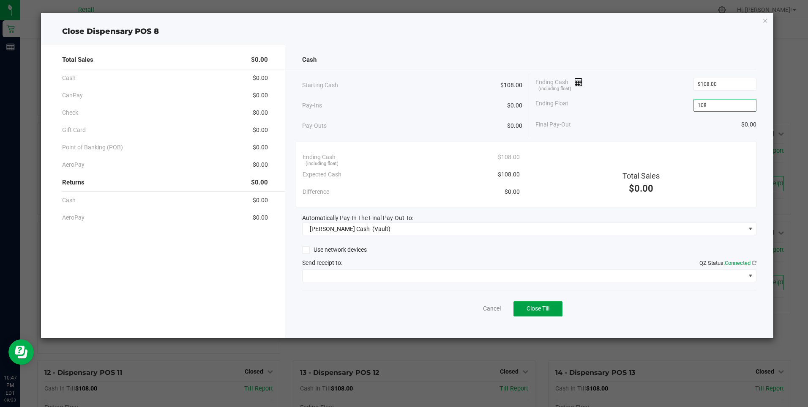
type input "$108.00"
click at [395, 307] on span "Close Till" at bounding box center [538, 308] width 23 height 7
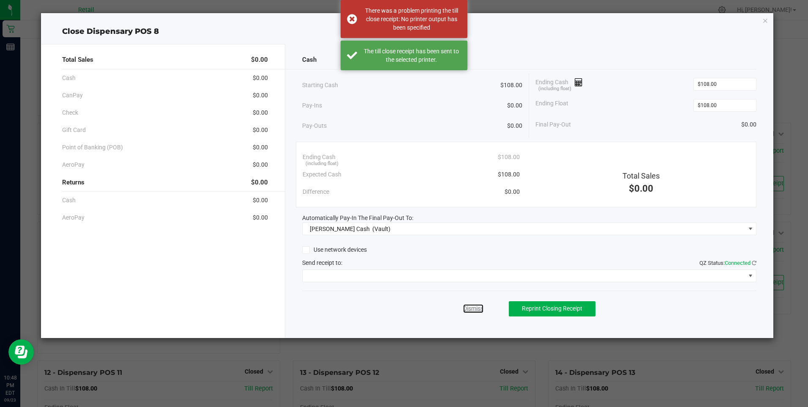
drag, startPoint x: 475, startPoint y: 307, endPoint x: 485, endPoint y: 306, distance: 9.8
click at [395, 307] on link "Dismiss" at bounding box center [473, 308] width 20 height 9
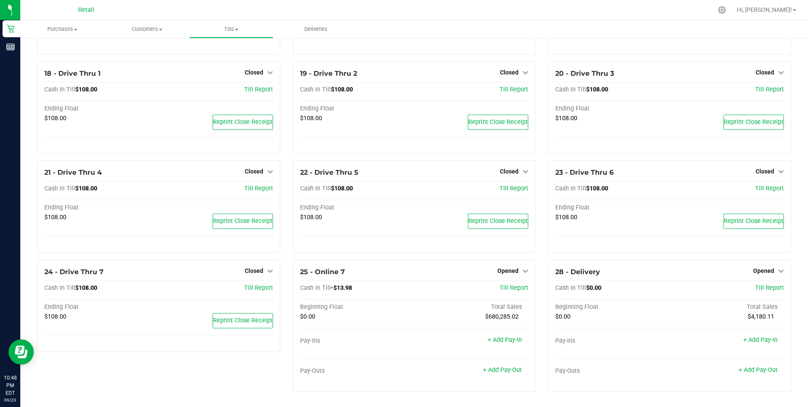
scroll to position [589, 0]
click at [395, 269] on icon at bounding box center [781, 270] width 6 height 6
click at [395, 286] on link "Close Till" at bounding box center [764, 287] width 23 height 7
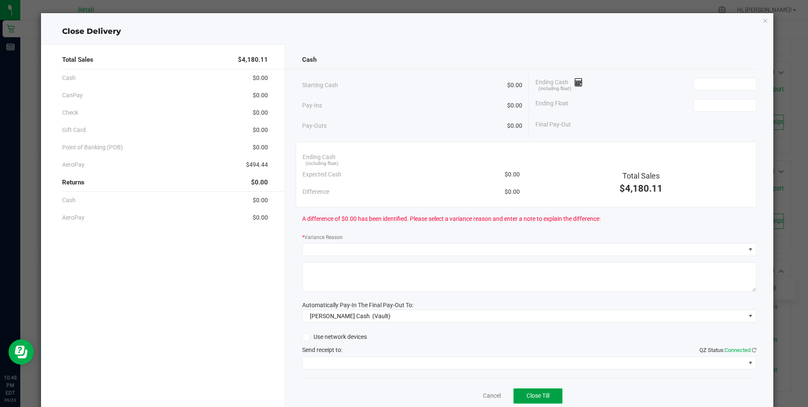
click at [395, 390] on span "Close Till" at bounding box center [538, 395] width 23 height 7
click at [395, 390] on link "Cancel" at bounding box center [492, 395] width 18 height 9
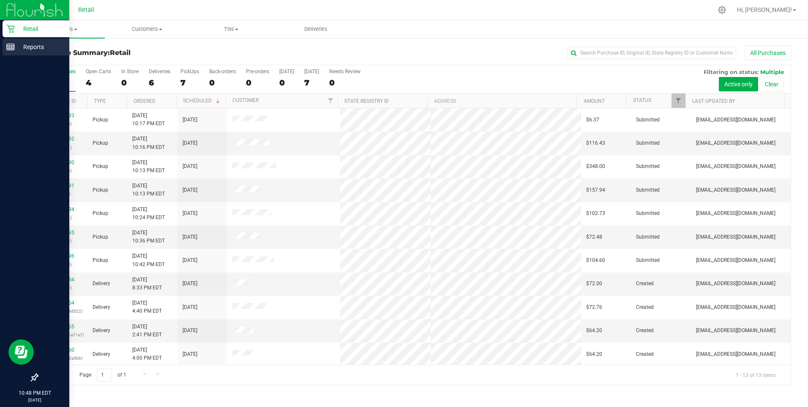
click at [35, 46] on p "Reports" at bounding box center [40, 47] width 51 height 10
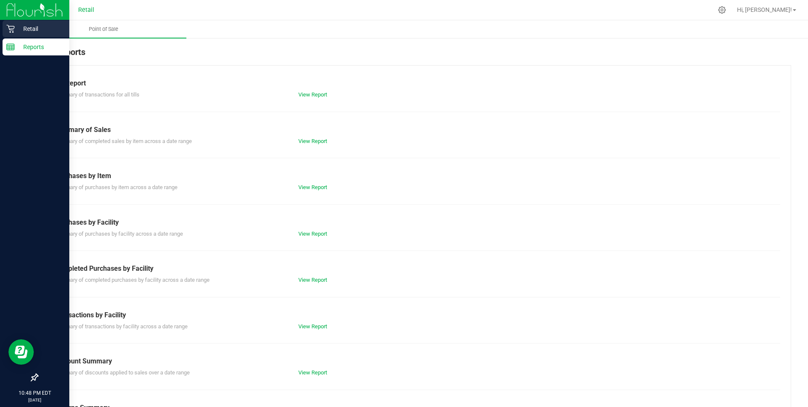
click at [29, 26] on p "Retail" at bounding box center [40, 29] width 51 height 10
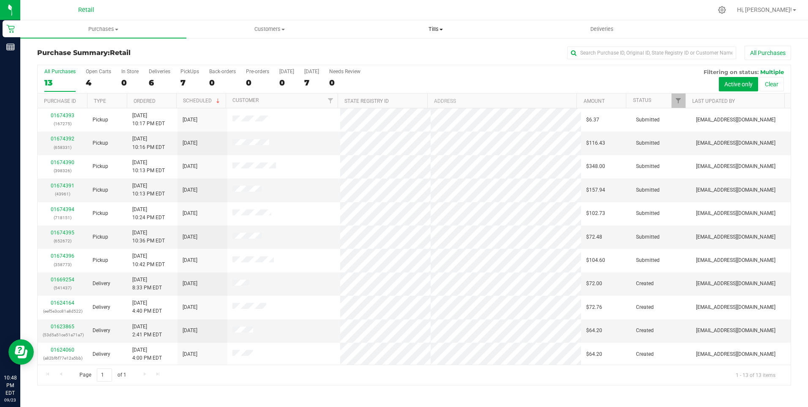
click at [395, 32] on span "Tills" at bounding box center [435, 29] width 165 height 8
click at [383, 50] on span "Manage tills" at bounding box center [381, 50] width 57 height 7
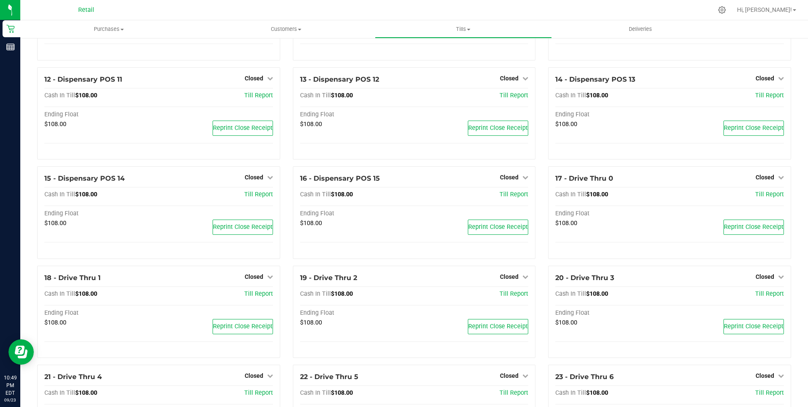
scroll to position [589, 0]
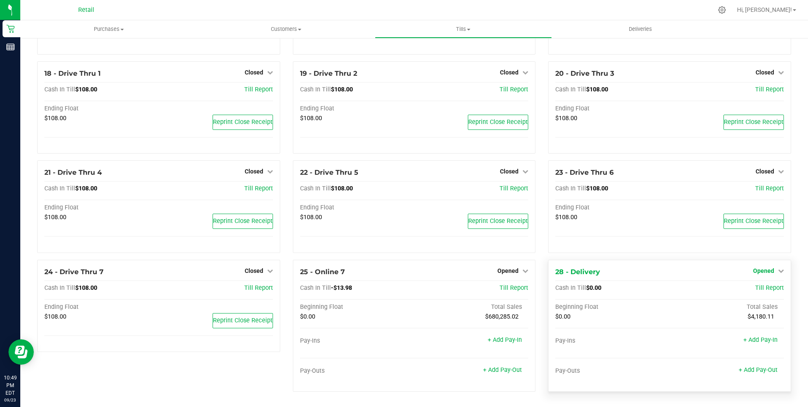
click at [395, 270] on icon at bounding box center [781, 270] width 6 height 6
click at [395, 285] on link "Close Till" at bounding box center [764, 287] width 23 height 7
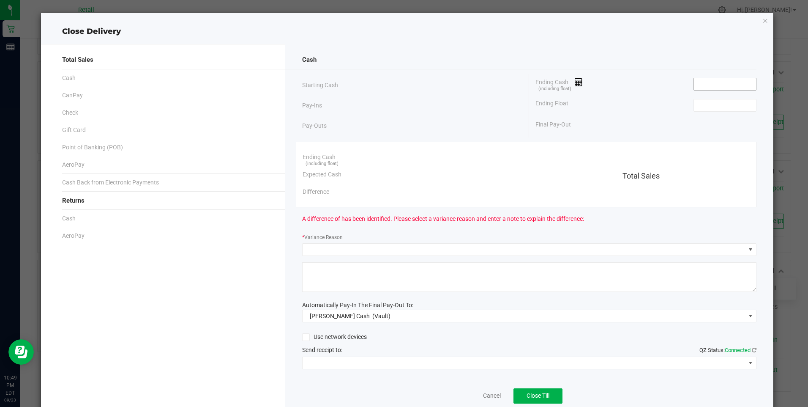
click at [395, 84] on input at bounding box center [725, 84] width 62 height 12
type input "$0.00"
click at [395, 109] on input at bounding box center [725, 105] width 62 height 12
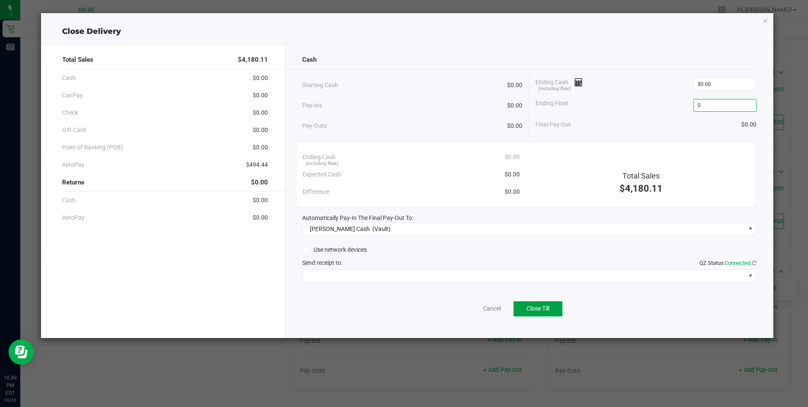
type input "$0.00"
click at [395, 308] on span "Close Till" at bounding box center [538, 308] width 23 height 7
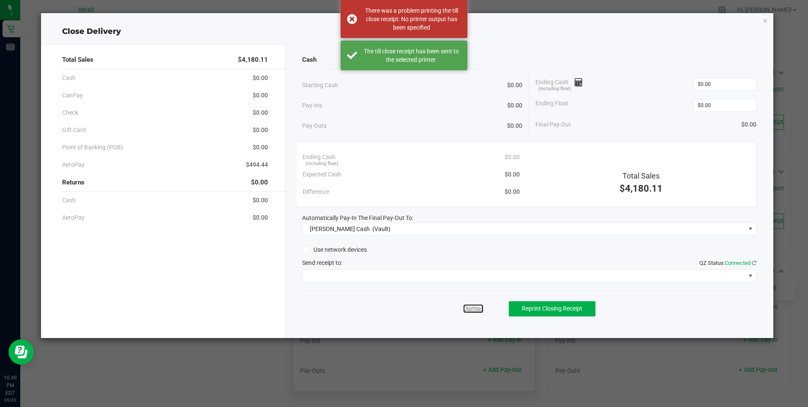
drag, startPoint x: 477, startPoint y: 307, endPoint x: 480, endPoint y: 264, distance: 43.6
click at [395, 307] on link "Dismiss" at bounding box center [473, 308] width 20 height 9
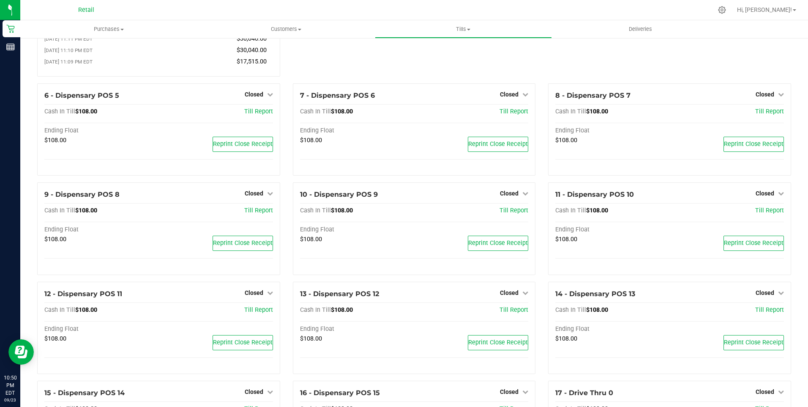
scroll to position [0, 0]
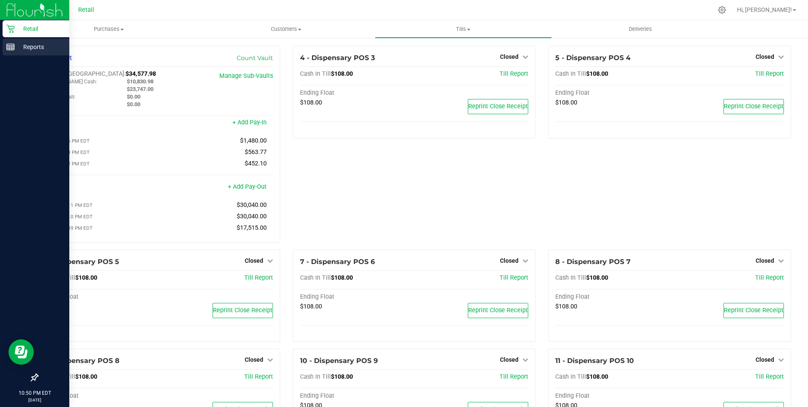
click at [28, 45] on p "Reports" at bounding box center [40, 47] width 51 height 10
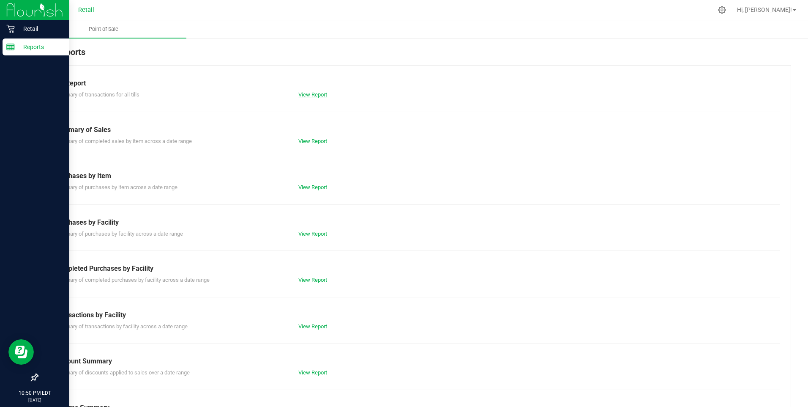
click at [311, 95] on link "View Report" at bounding box center [312, 94] width 29 height 6
